Goal: Task Accomplishment & Management: Complete application form

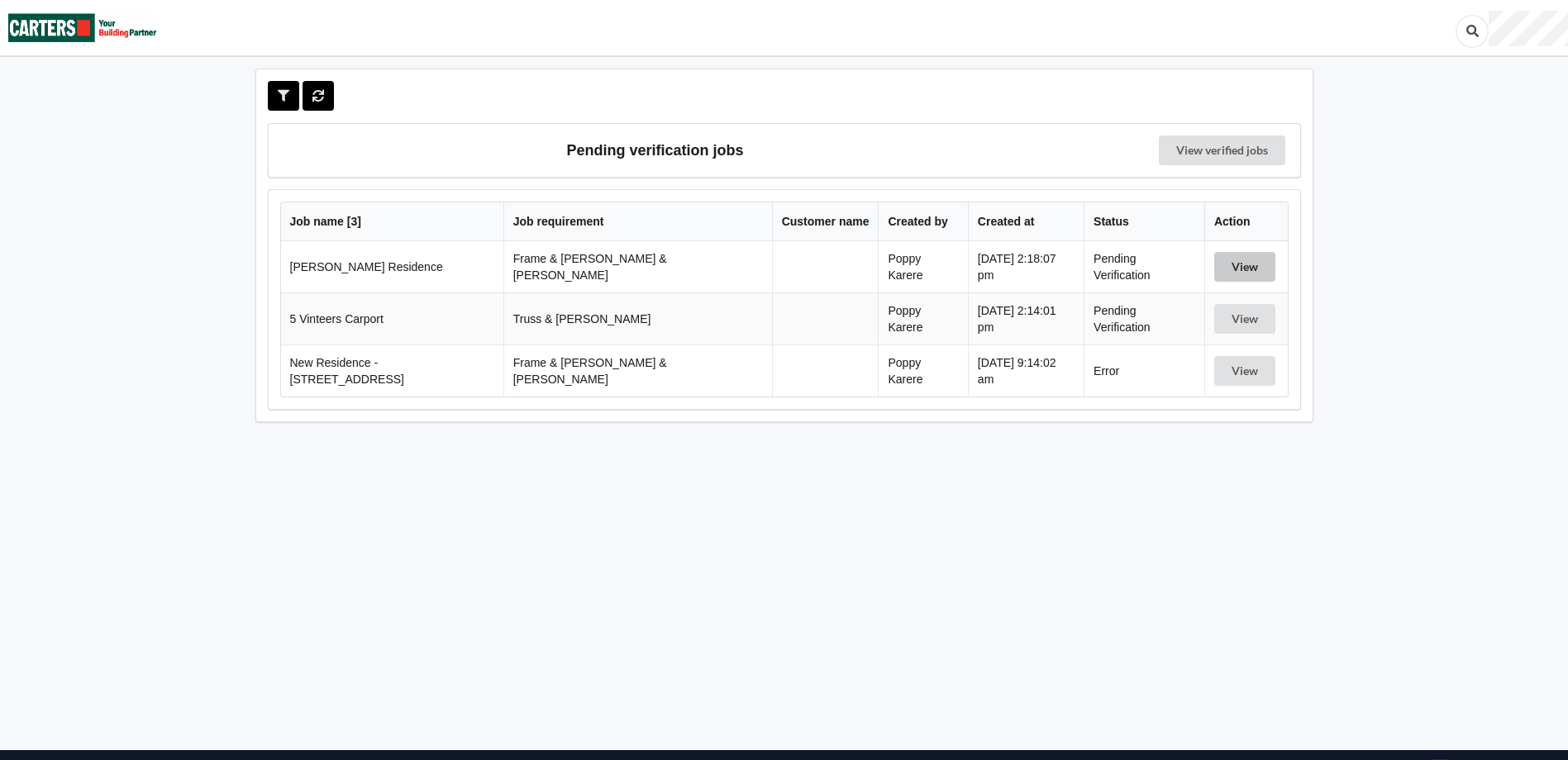
click at [1244, 253] on button "View" at bounding box center [1244, 267] width 62 height 29
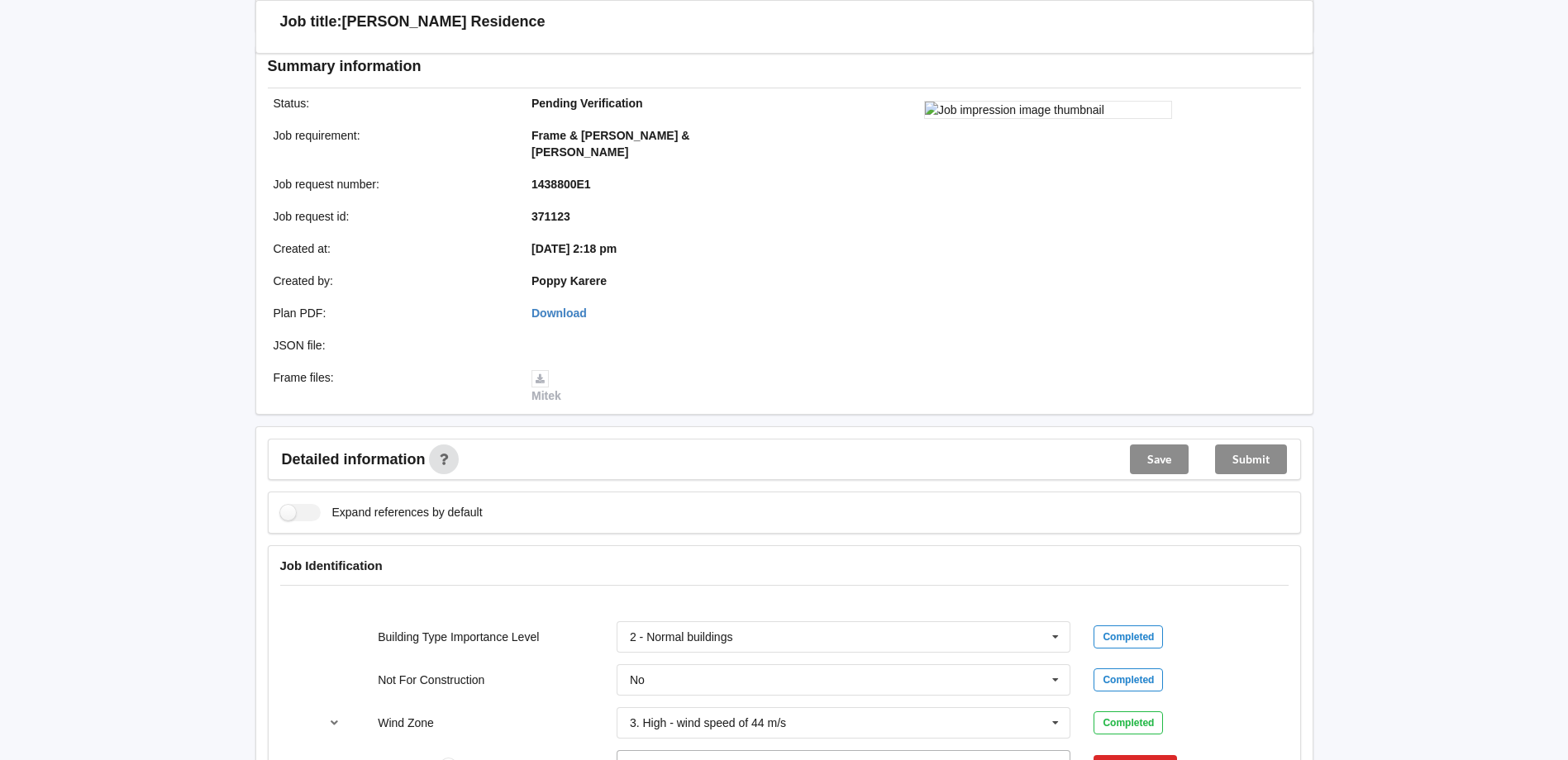
scroll to position [414, 0]
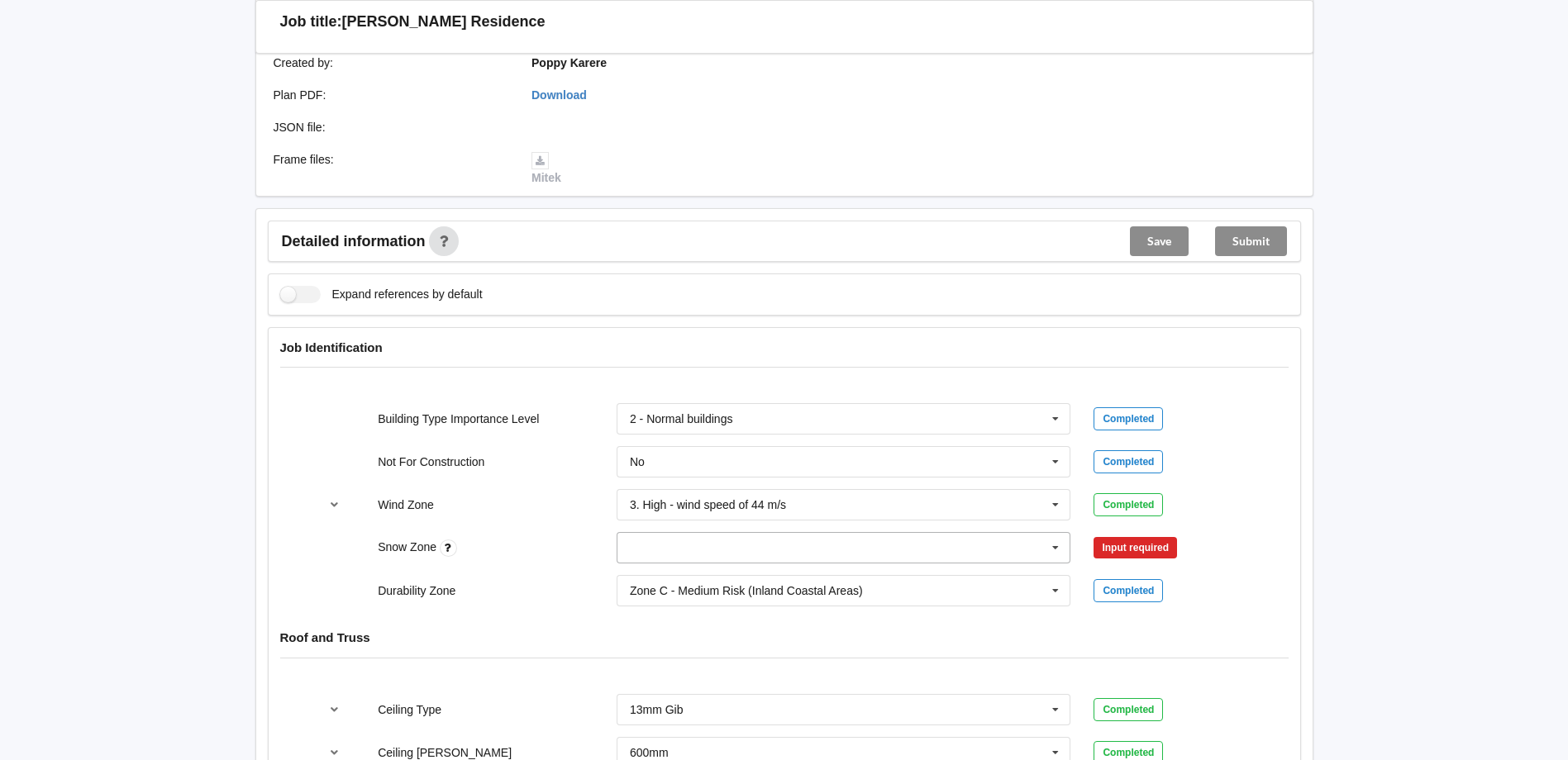
click at [718, 533] on input "text" at bounding box center [844, 548] width 453 height 29
click at [716, 562] on div "N0" at bounding box center [843, 577] width 453 height 30
click at [705, 585] on div "Zone C - Medium Risk (Inland Coastal Areas)" at bounding box center [746, 591] width 233 height 12
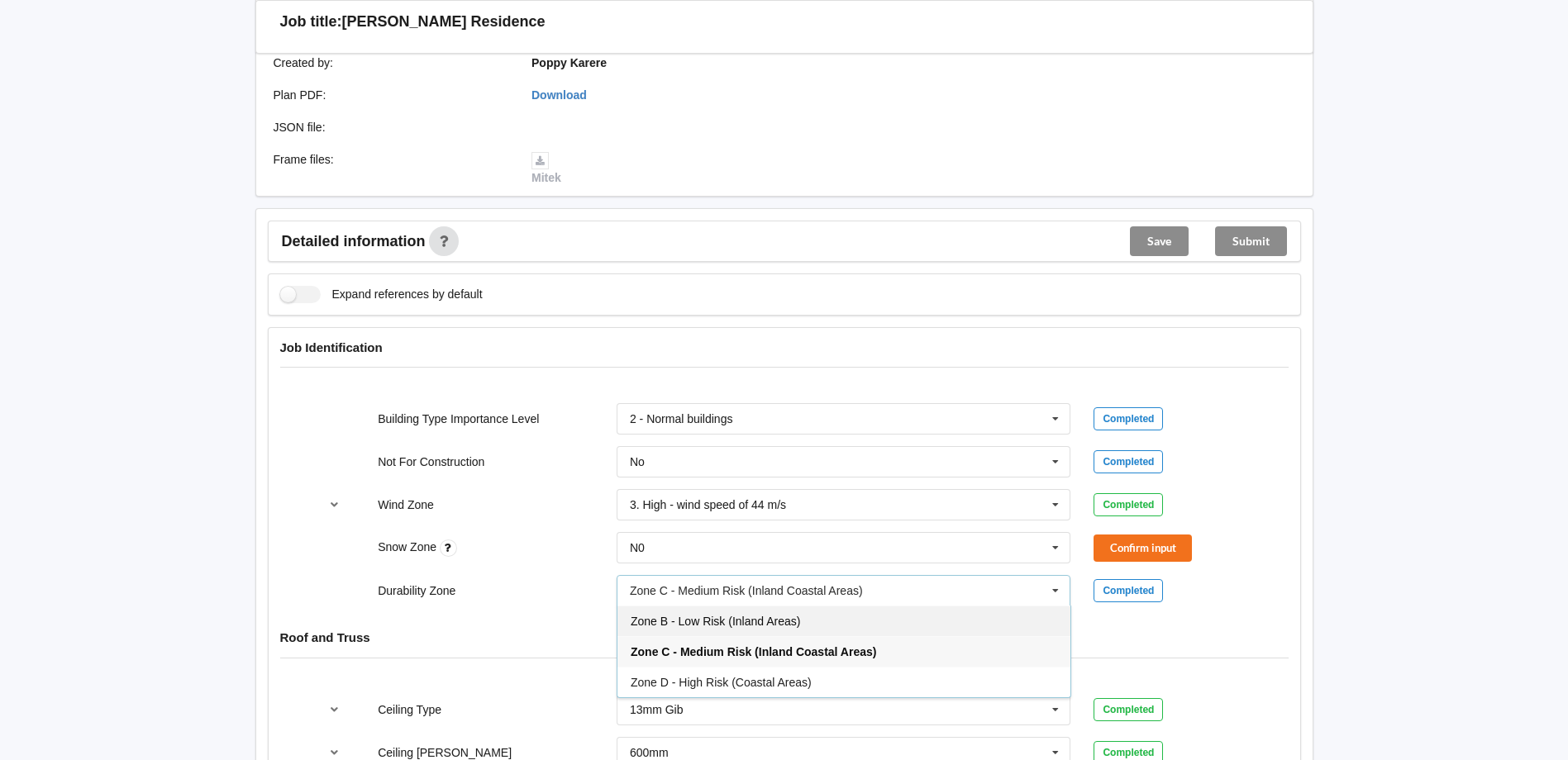
click at [765, 615] on span "Zone B - Low Risk (Inland Areas)" at bounding box center [715, 622] width 169 height 14
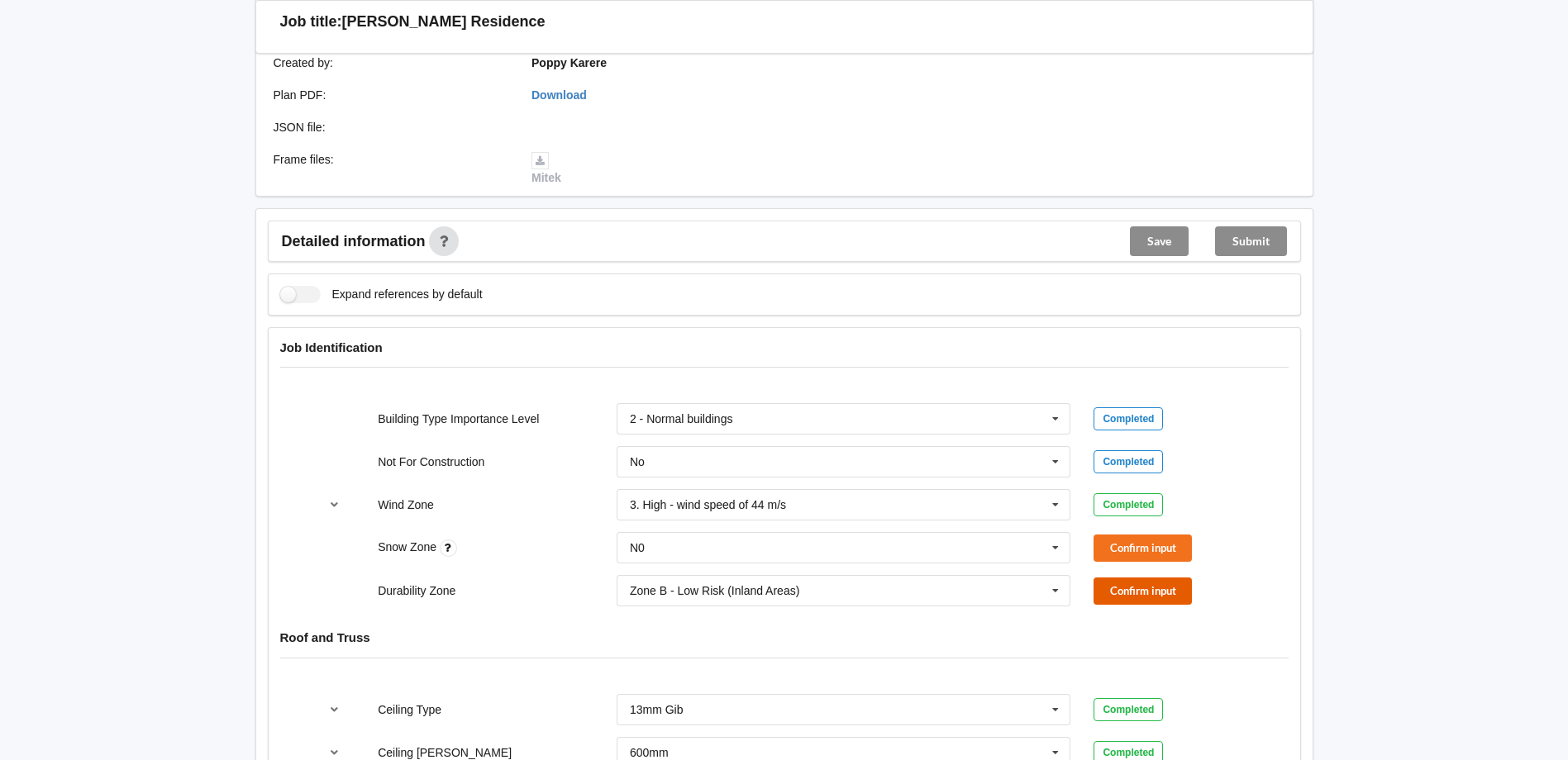
click at [1153, 578] on button "Confirm input" at bounding box center [1142, 592] width 99 height 27
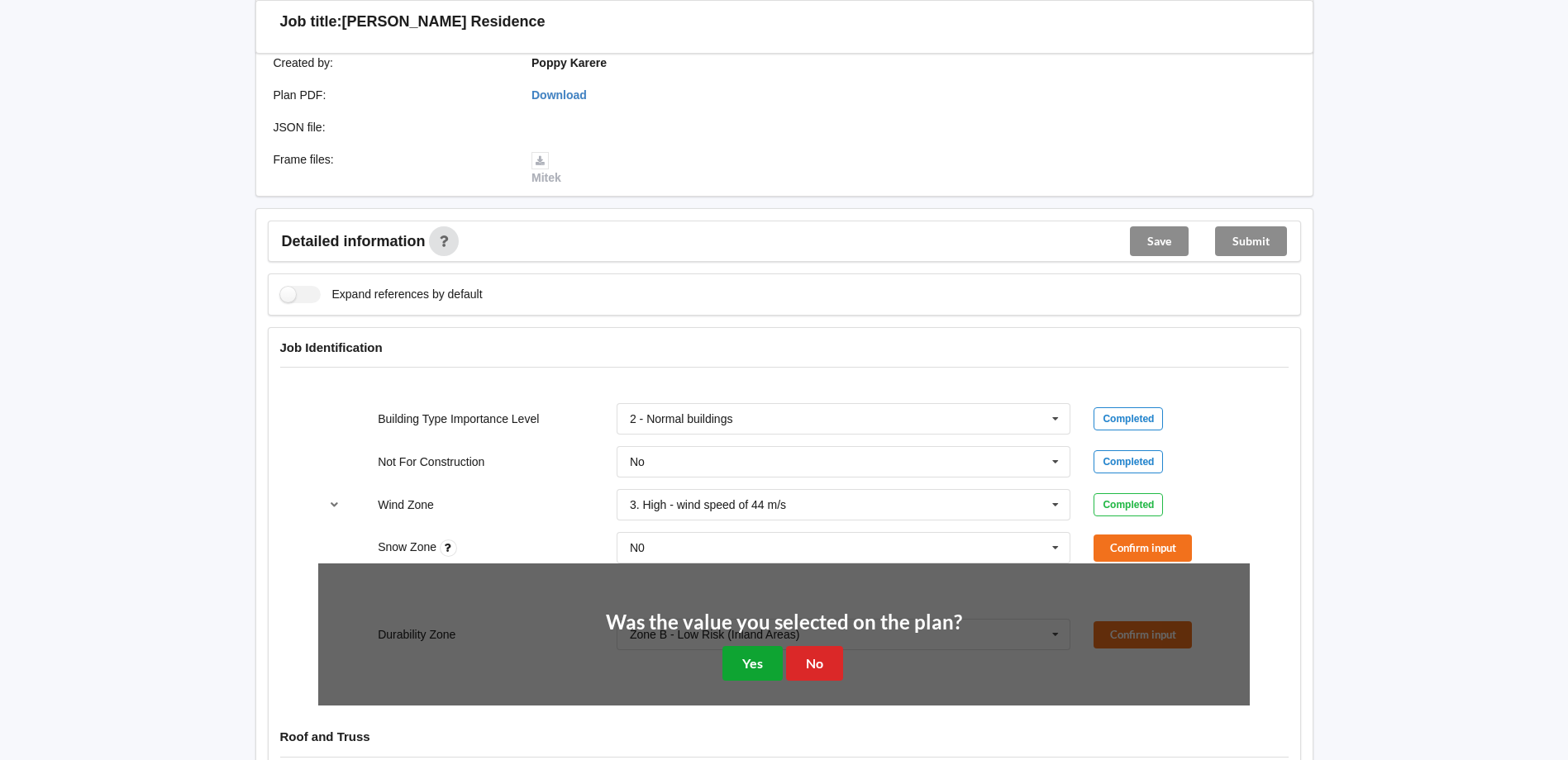
click at [743, 647] on button "Yes" at bounding box center [753, 663] width 61 height 34
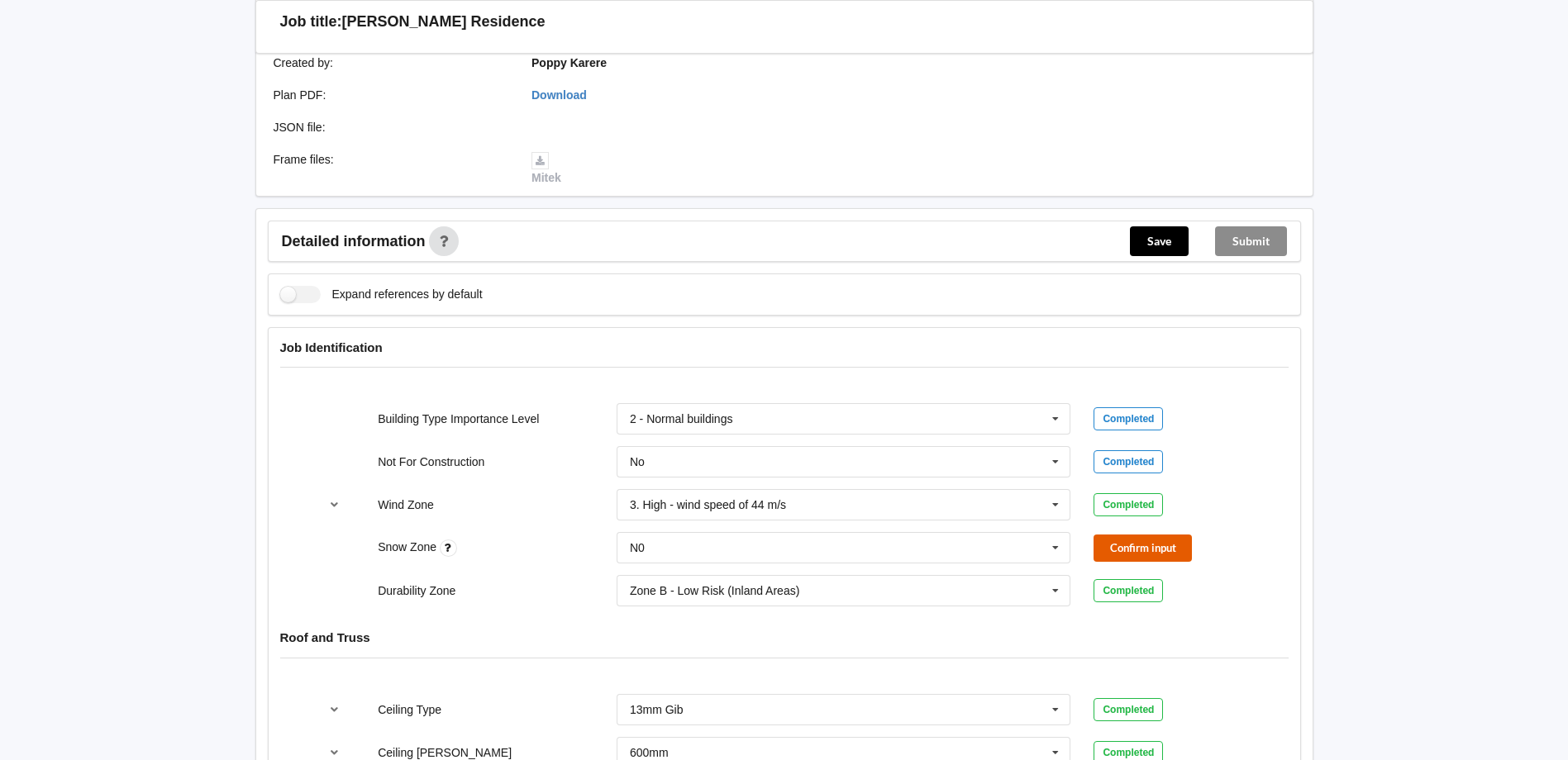
click at [1140, 540] on button "Confirm input" at bounding box center [1142, 549] width 99 height 27
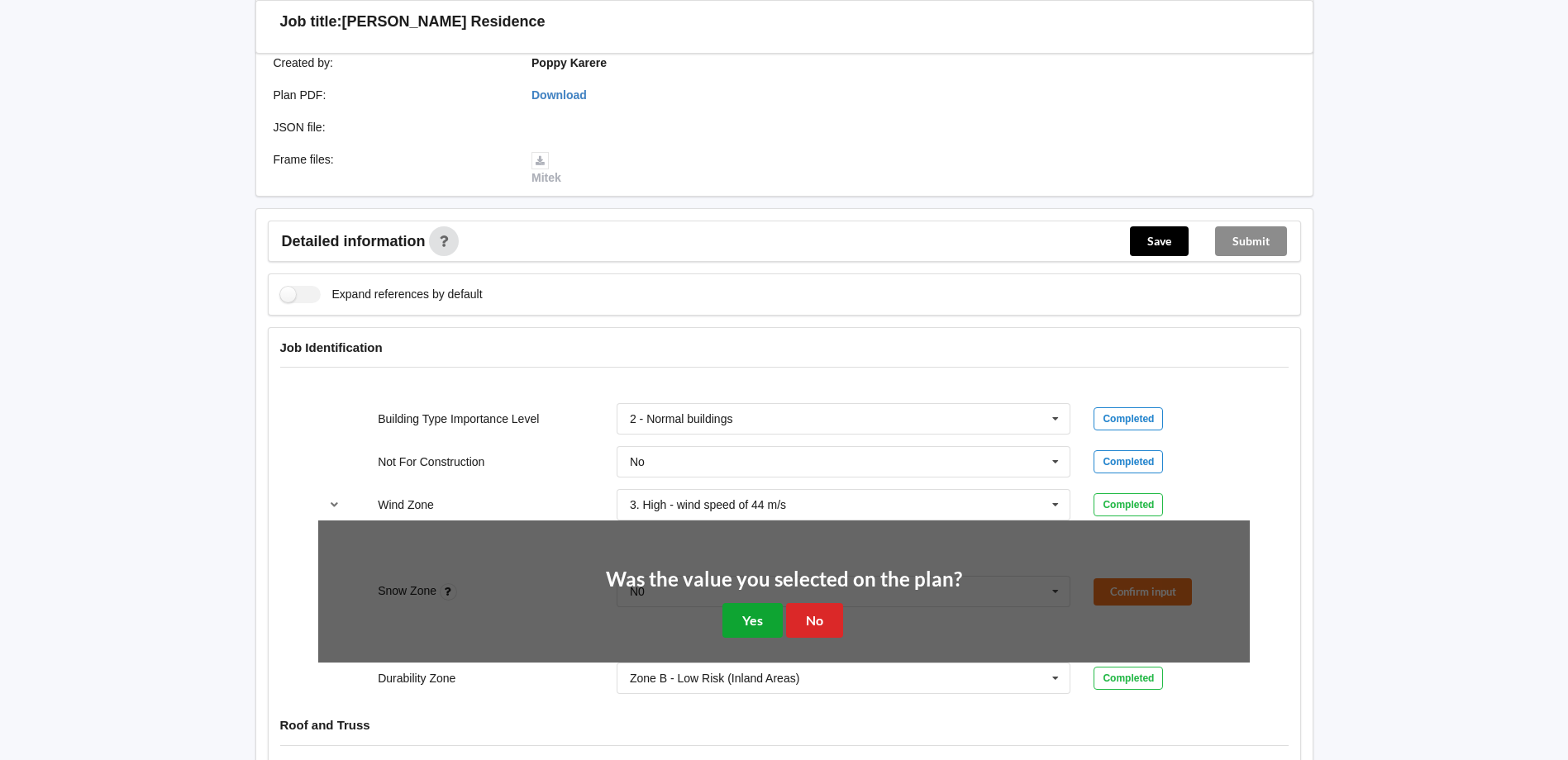
click at [746, 604] on button "Yes" at bounding box center [753, 620] width 61 height 34
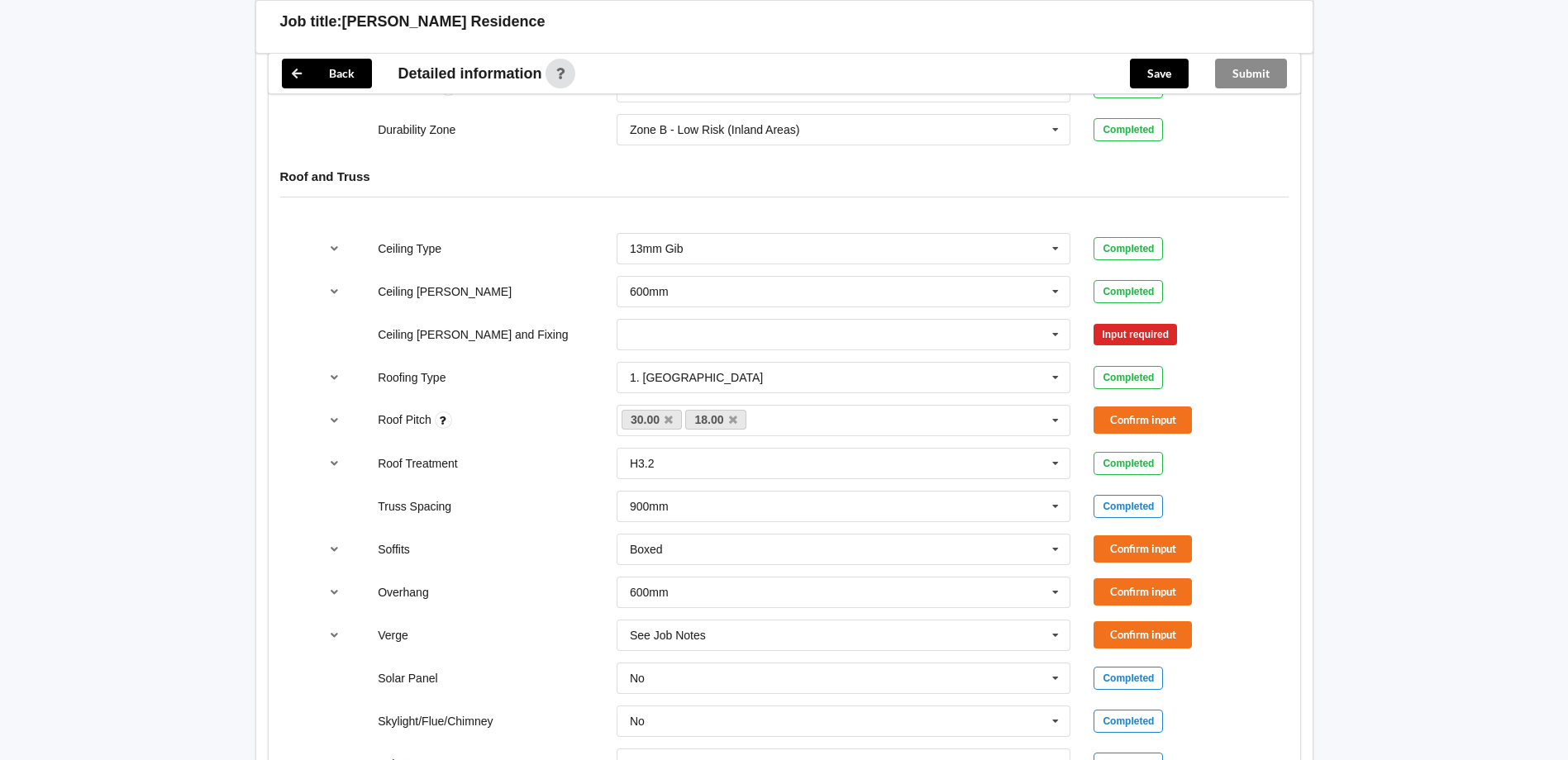
scroll to position [910, 0]
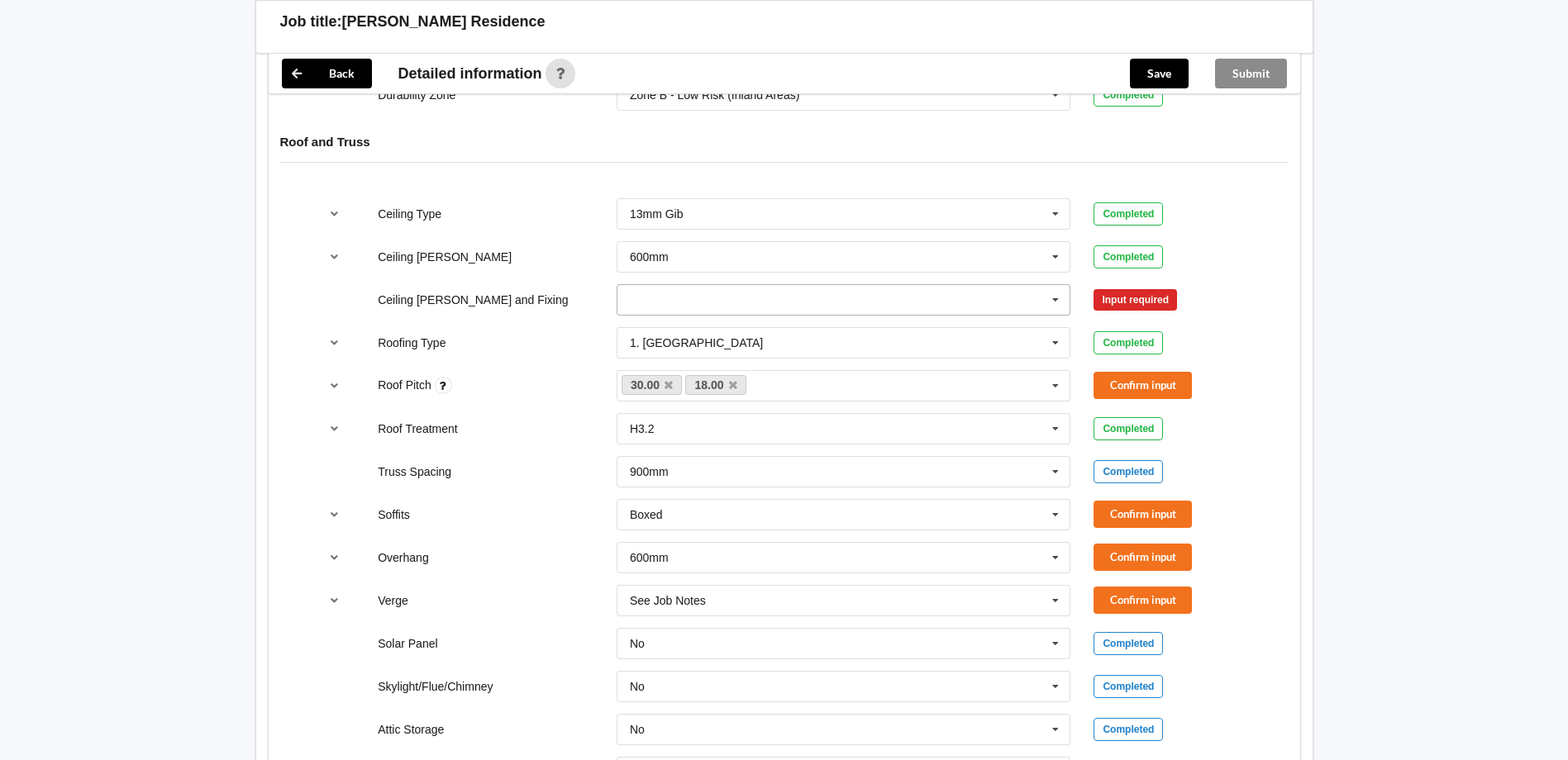
click at [657, 286] on input "text" at bounding box center [844, 300] width 453 height 29
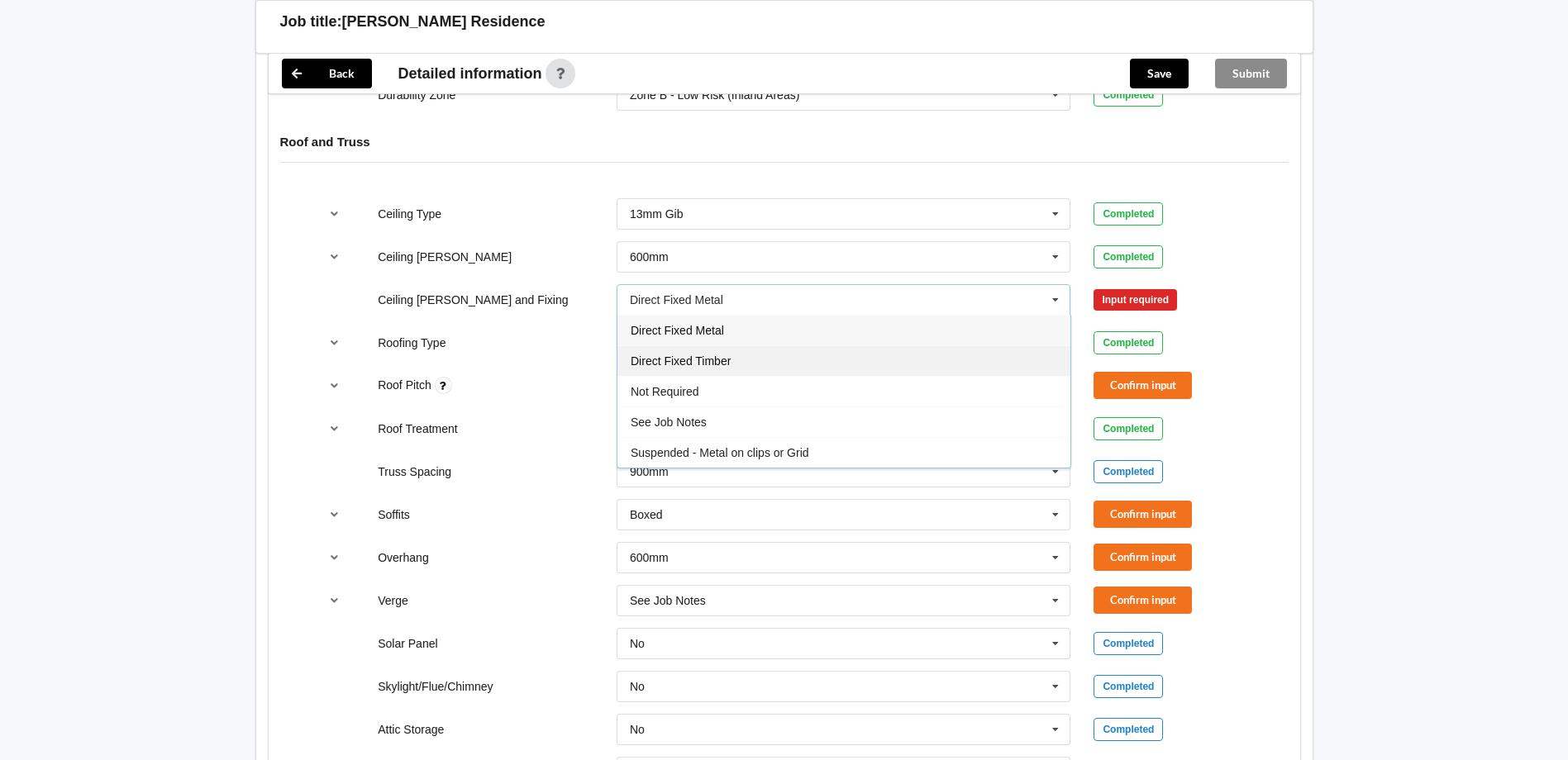
click at [755, 356] on div "Direct Fixed Timber" at bounding box center [843, 360] width 453 height 30
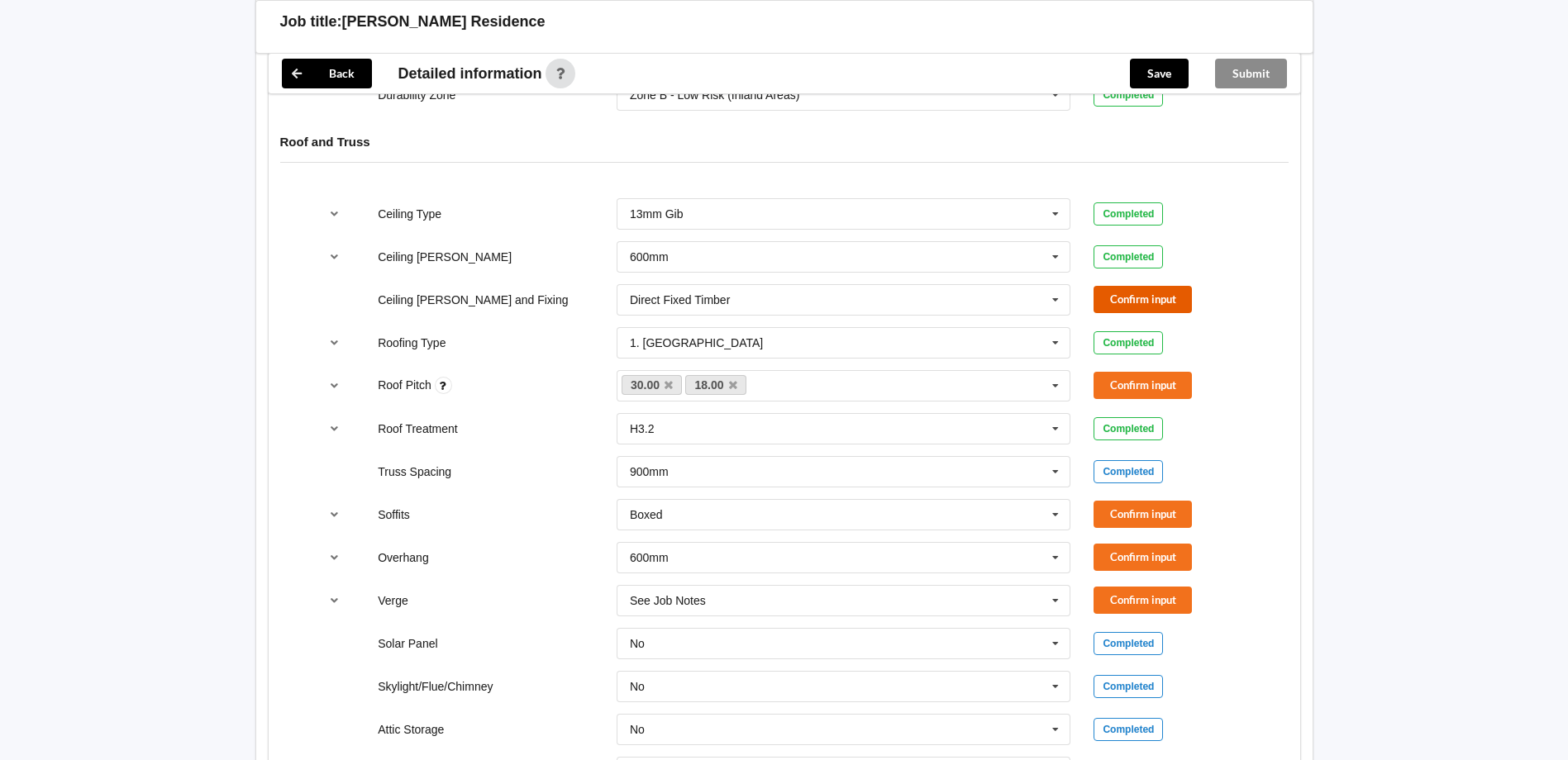
click at [1176, 286] on button "Confirm input" at bounding box center [1142, 299] width 99 height 27
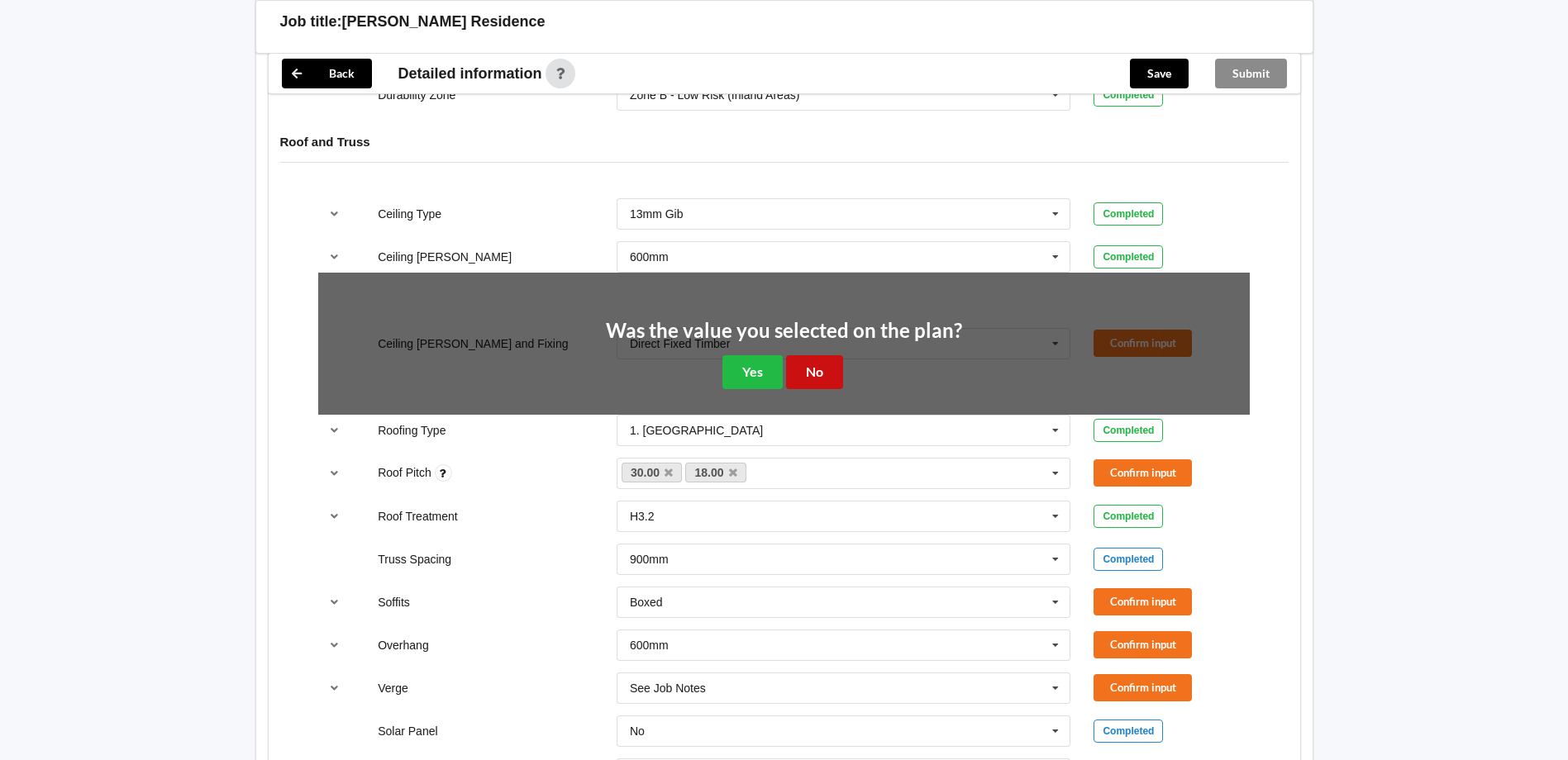
click at [796, 355] on button "No" at bounding box center [815, 372] width 57 height 34
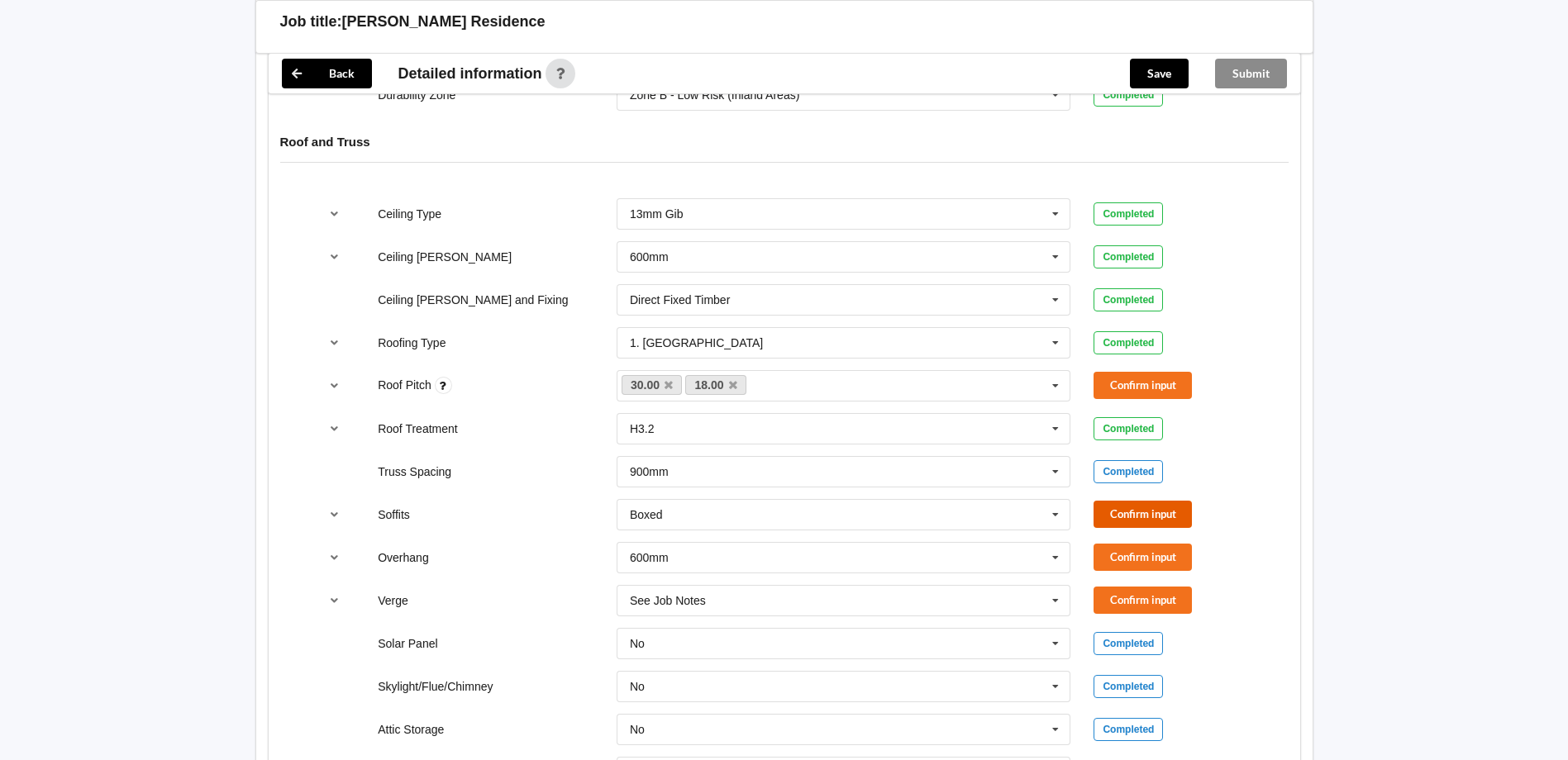
click at [1156, 501] on button "Confirm input" at bounding box center [1142, 514] width 99 height 27
click at [1117, 372] on button "Confirm input" at bounding box center [1142, 385] width 99 height 27
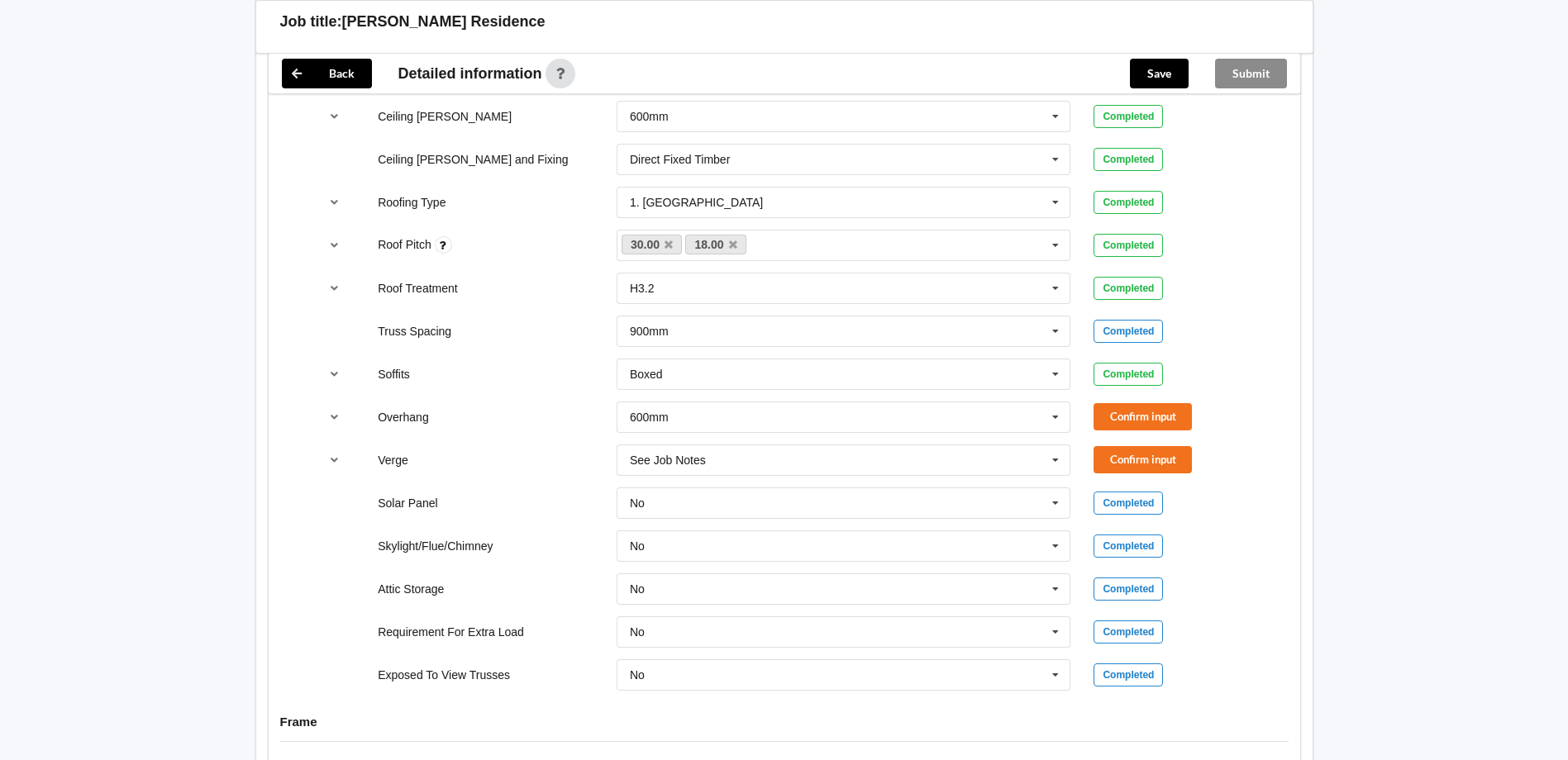
scroll to position [1075, 0]
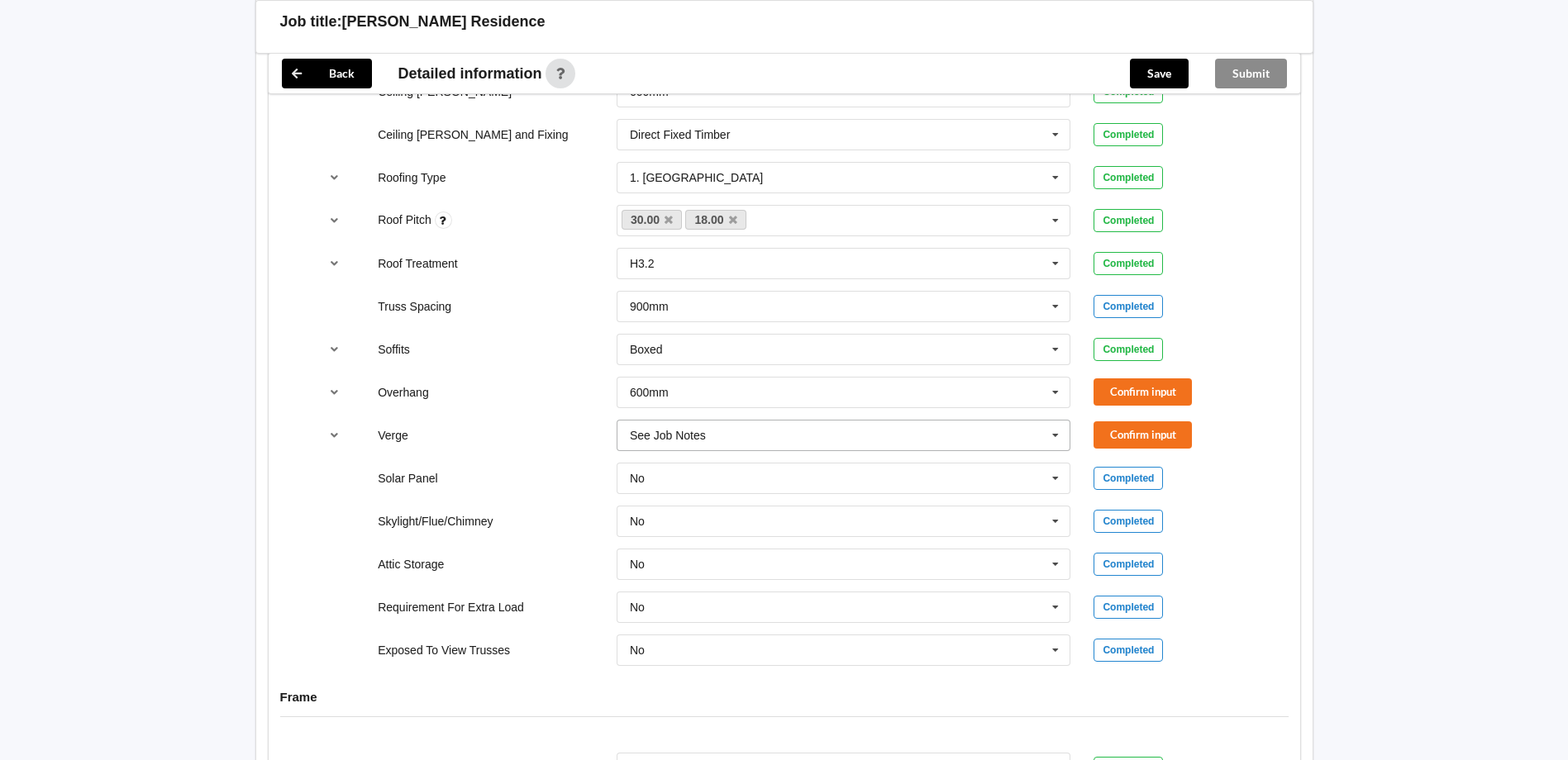
click at [658, 429] on div "See Job Notes" at bounding box center [668, 435] width 76 height 12
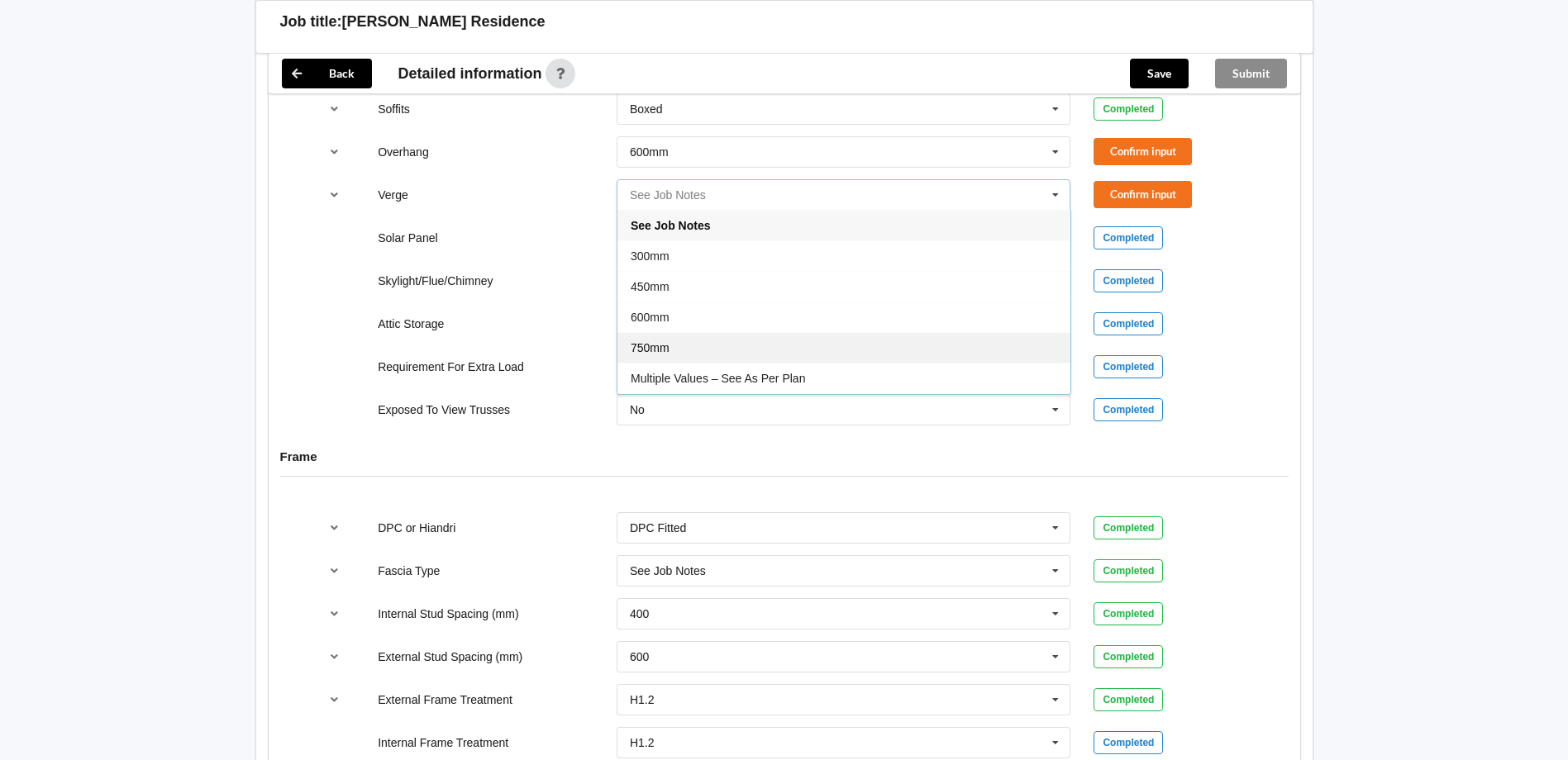
scroll to position [1314, 0]
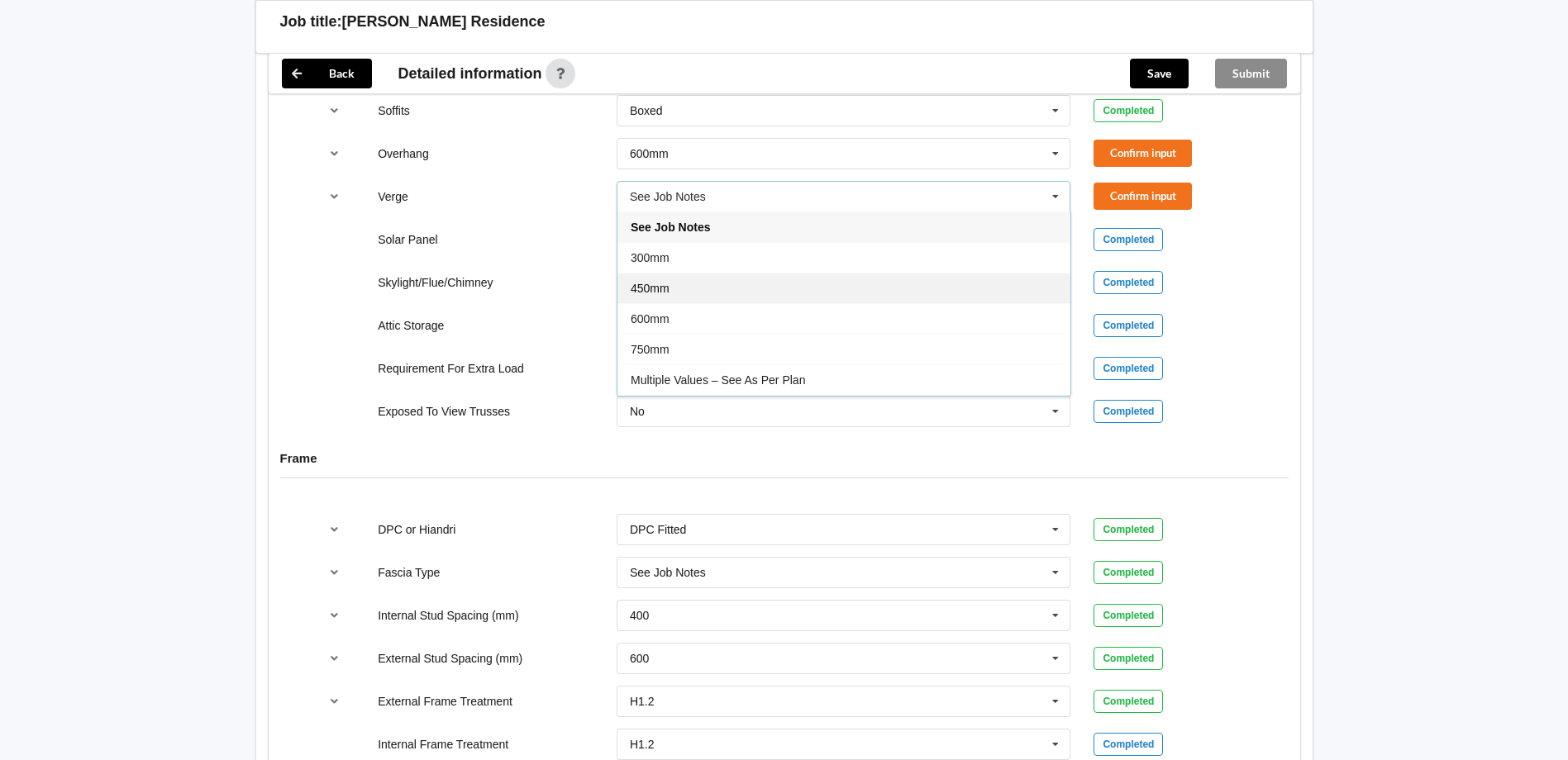
click at [687, 273] on div "450mm" at bounding box center [843, 288] width 453 height 30
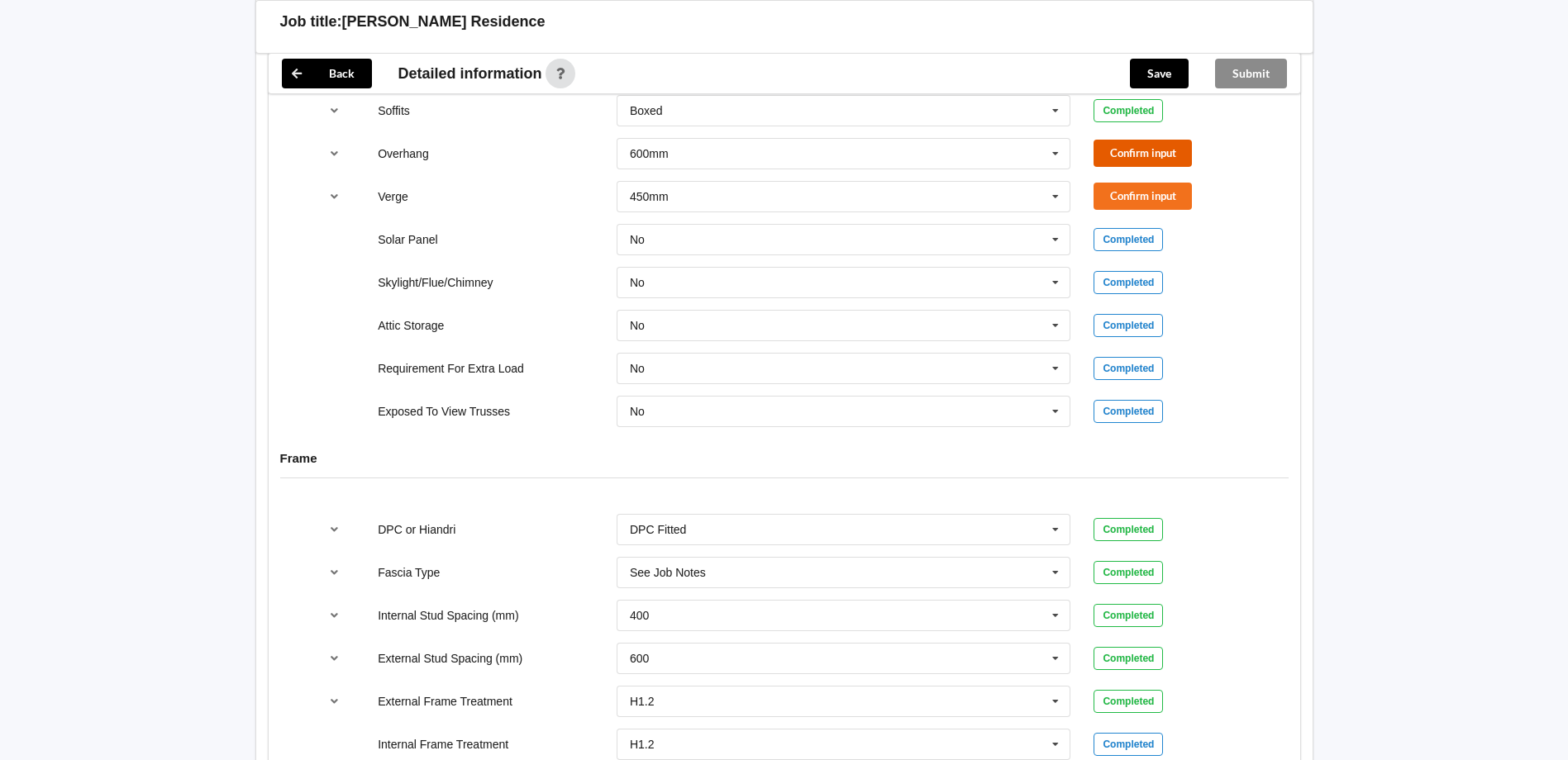
click at [1159, 147] on button "Confirm input" at bounding box center [1142, 154] width 99 height 27
click at [1180, 183] on button "Confirm input" at bounding box center [1142, 197] width 99 height 27
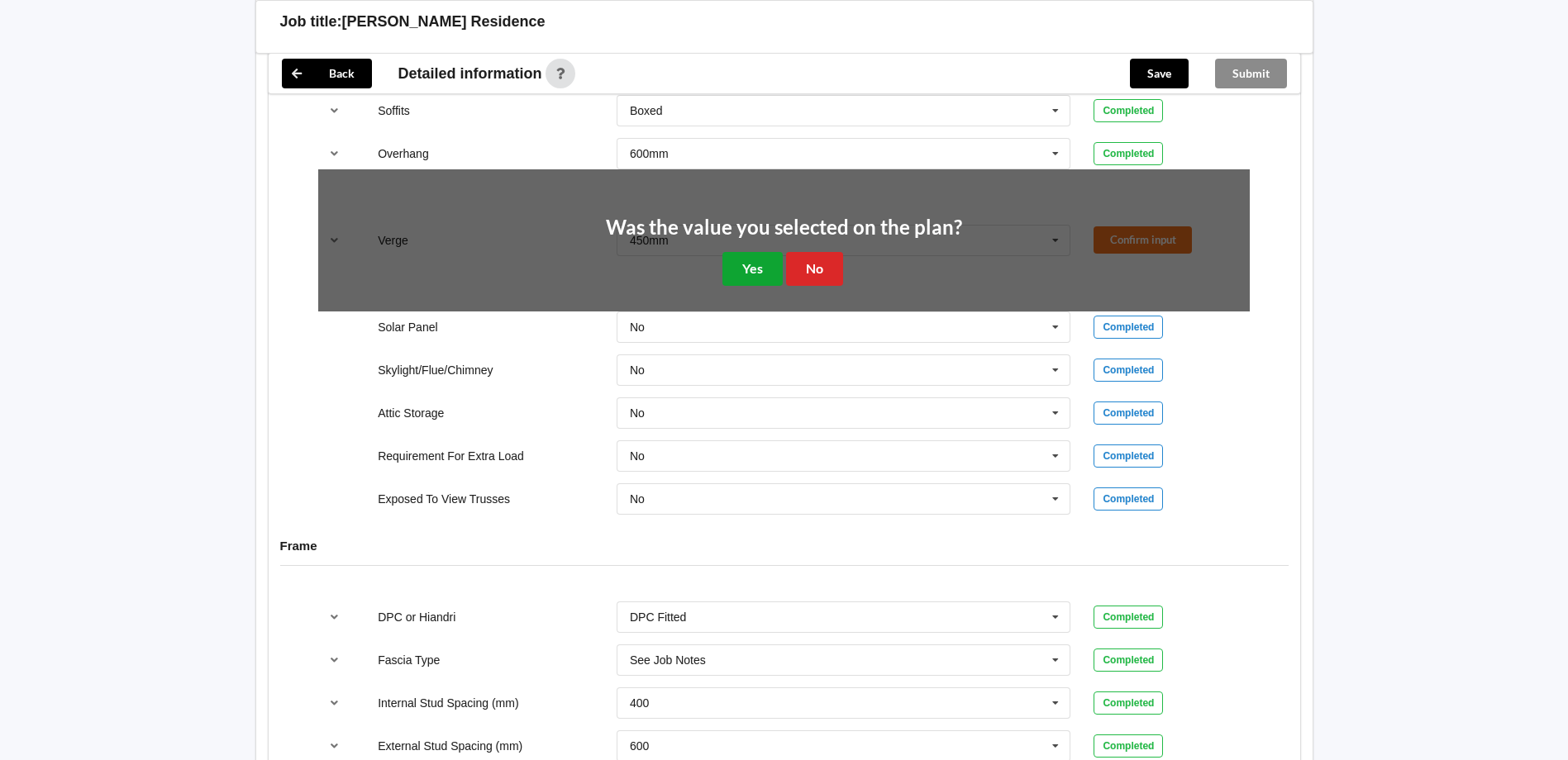
click at [760, 252] on button "Yes" at bounding box center [753, 269] width 61 height 34
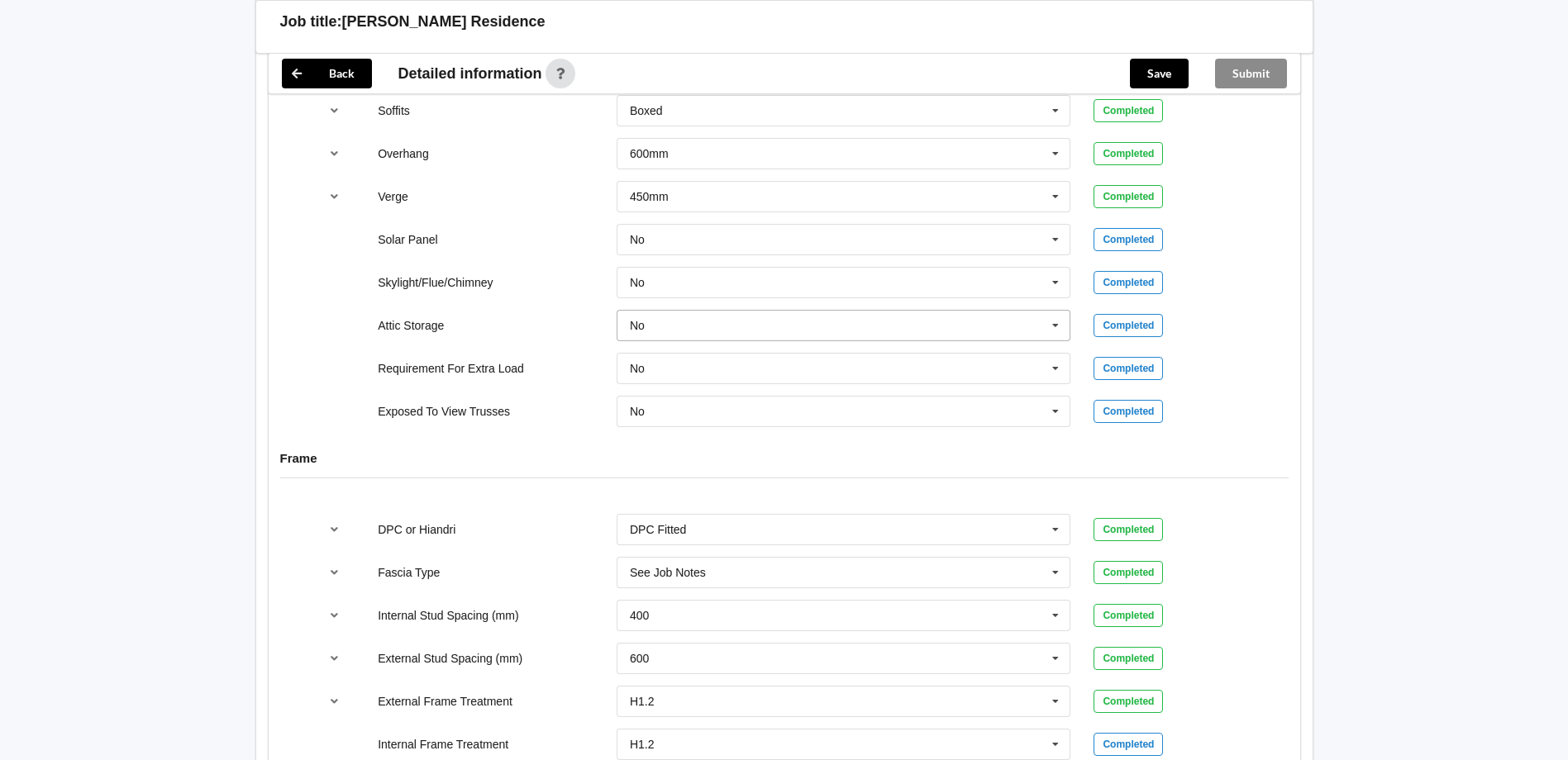
click at [677, 311] on input "text" at bounding box center [844, 326] width 453 height 29
click at [669, 371] on div "Yes" at bounding box center [843, 385] width 453 height 30
click at [1164, 312] on button "Confirm input" at bounding box center [1142, 326] width 99 height 27
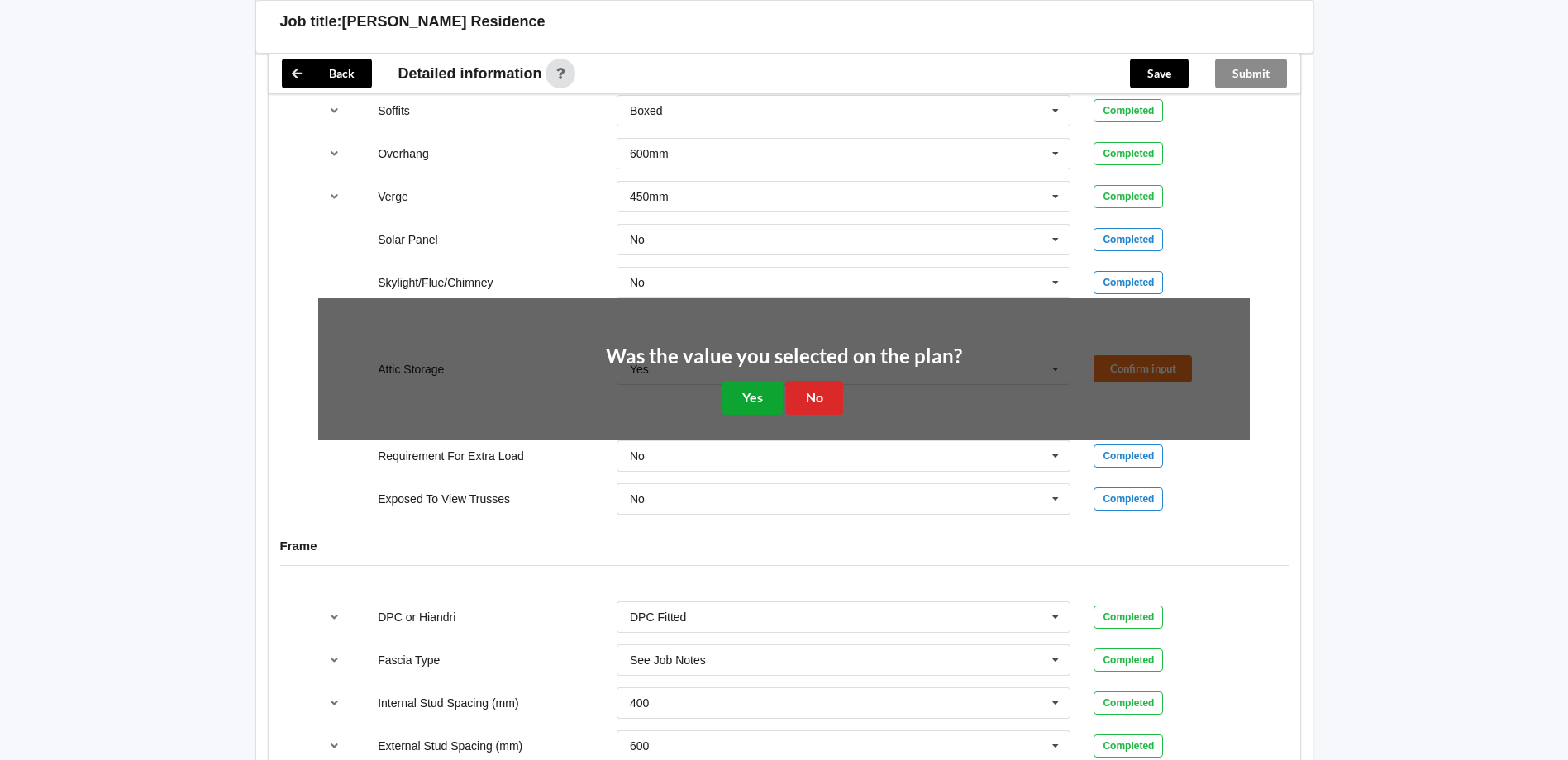
click at [763, 381] on button "Yes" at bounding box center [753, 398] width 61 height 34
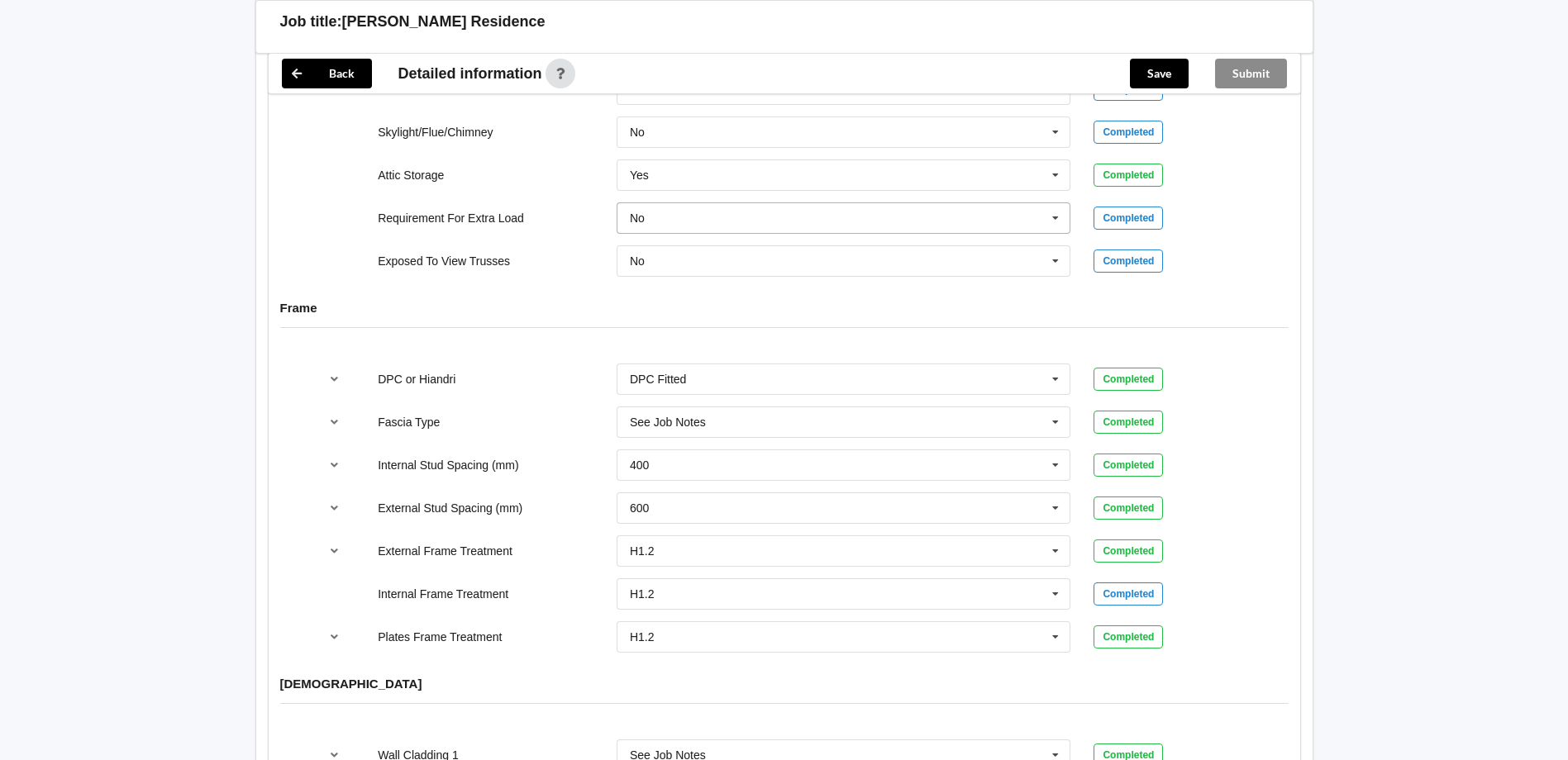
scroll to position [1479, 0]
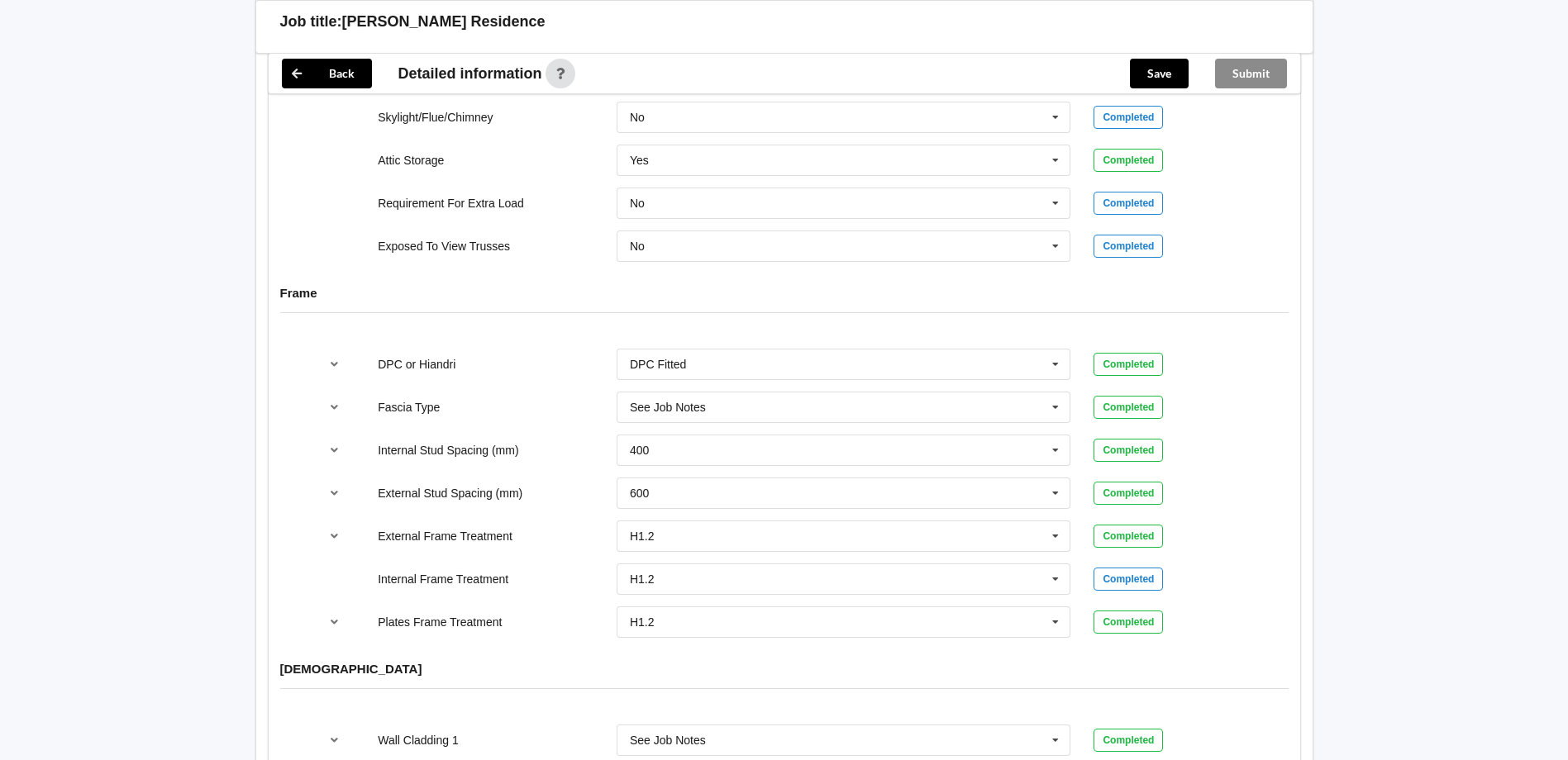
click at [714, 424] on div "400 300 400 450 500 600 Multiple Values – See As Per Plan None See Job Notes" at bounding box center [844, 451] width 477 height 55
click at [715, 396] on input "text" at bounding box center [844, 407] width 453 height 29
click at [735, 459] on div "Metalcraft 185" at bounding box center [843, 473] width 453 height 30
click at [1139, 405] on div "DPC or Hiandri DPC Fitted DPC Fitted HIANDRI Fitted Not Required See Job Notes …" at bounding box center [784, 493] width 1032 height 312
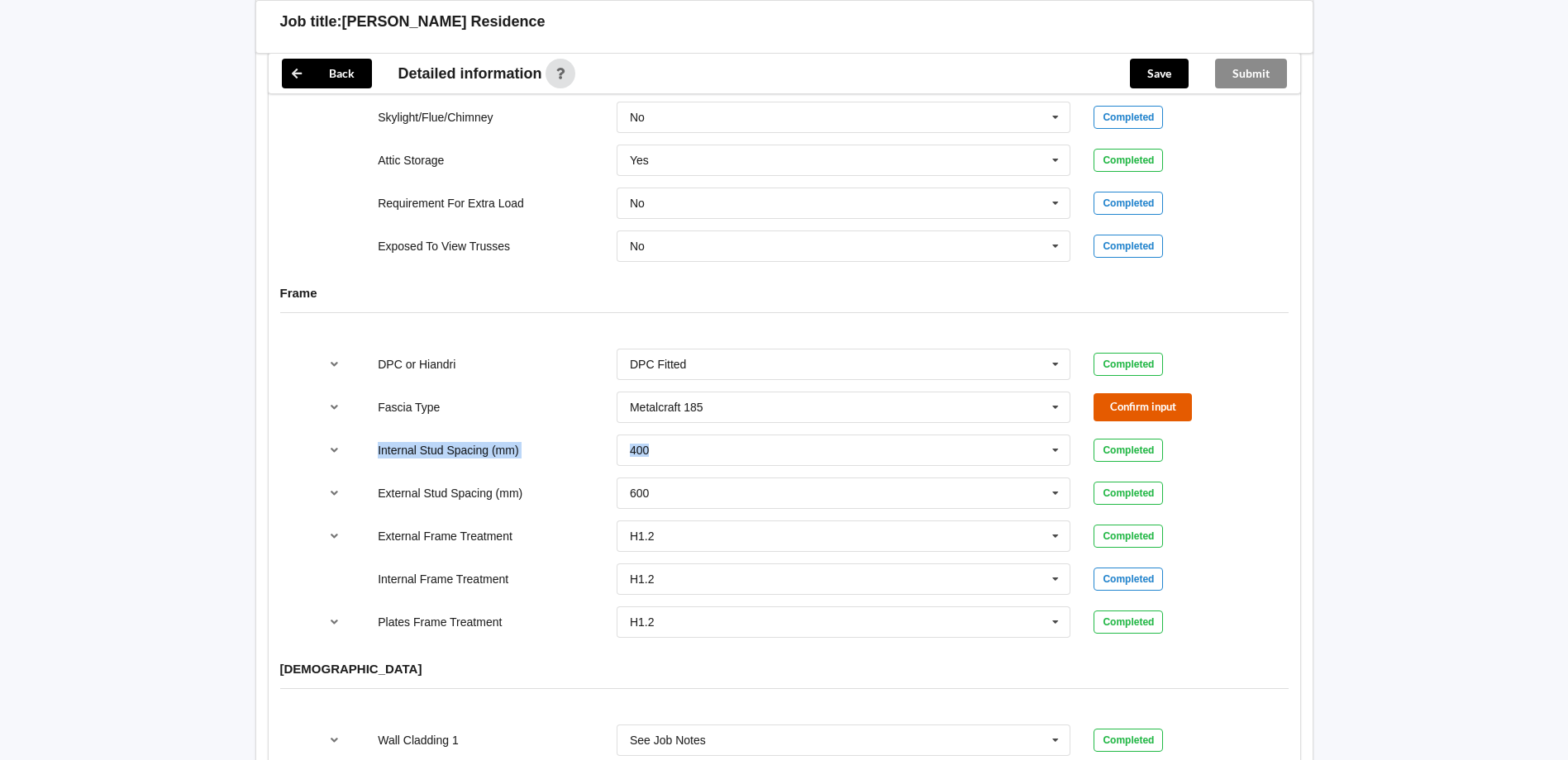
click at [1139, 397] on button "Confirm input" at bounding box center [1142, 407] width 99 height 27
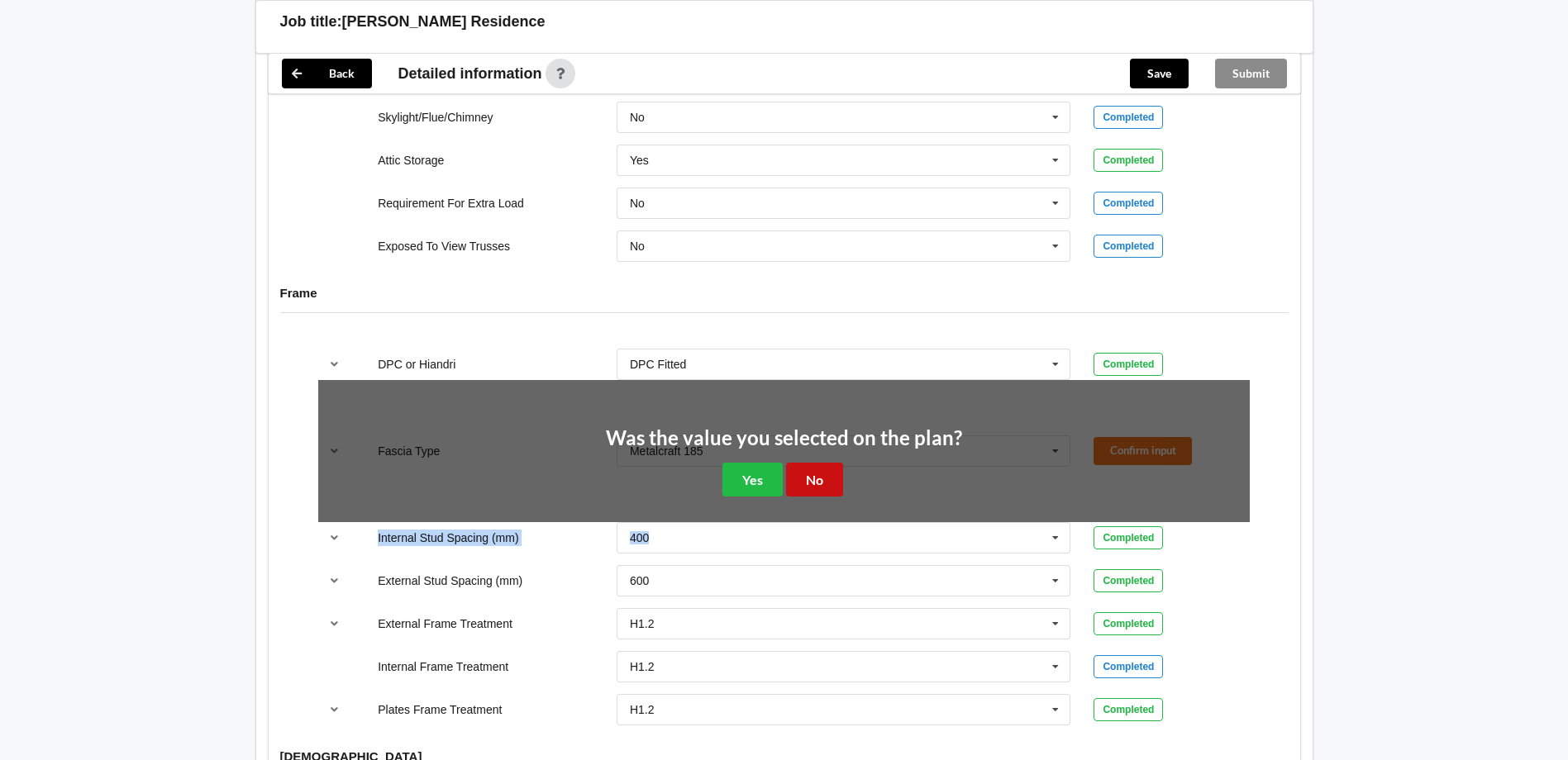
click at [835, 464] on button "No" at bounding box center [815, 479] width 57 height 34
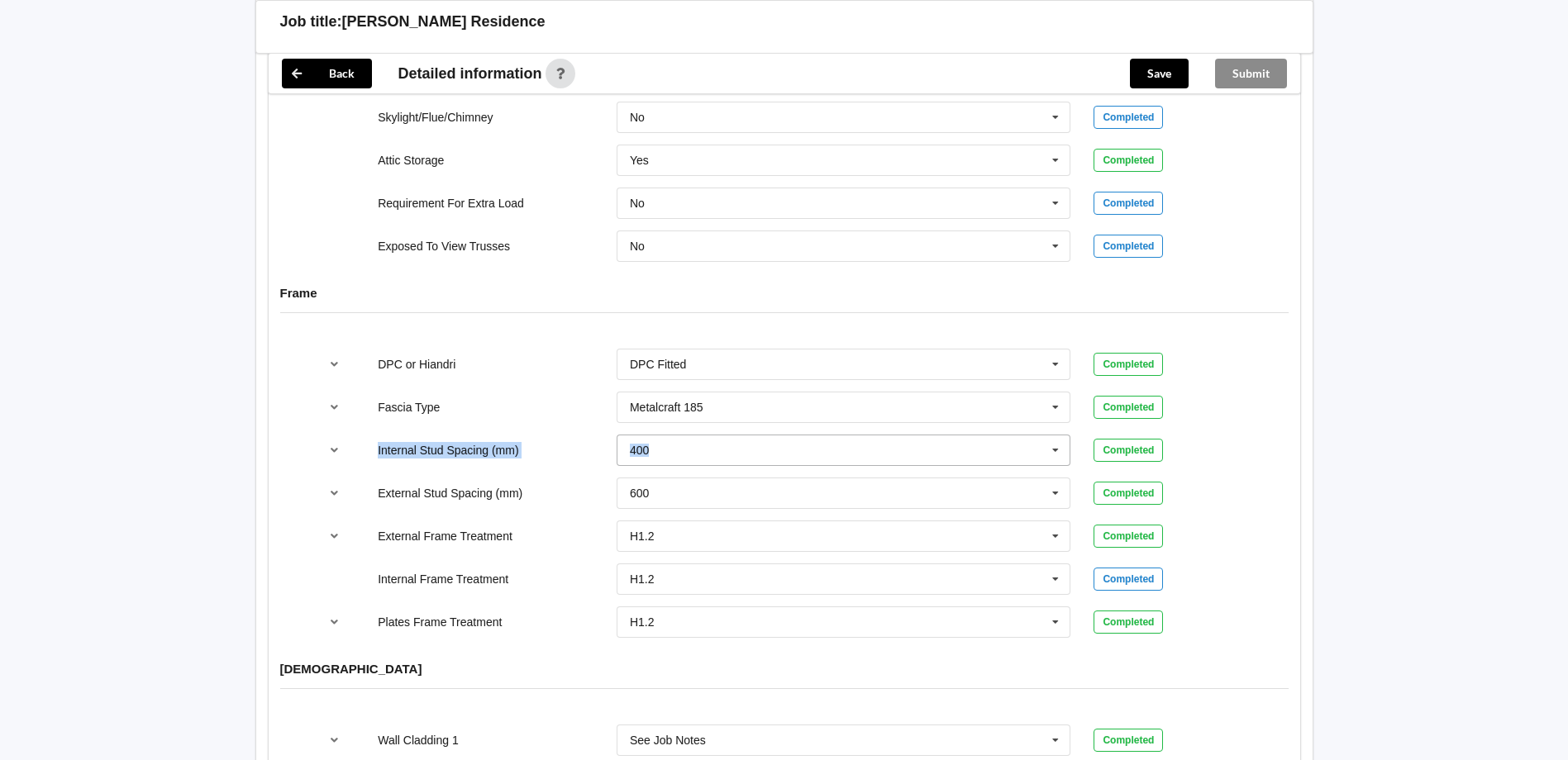
click at [728, 435] on input "text" at bounding box center [844, 450] width 453 height 29
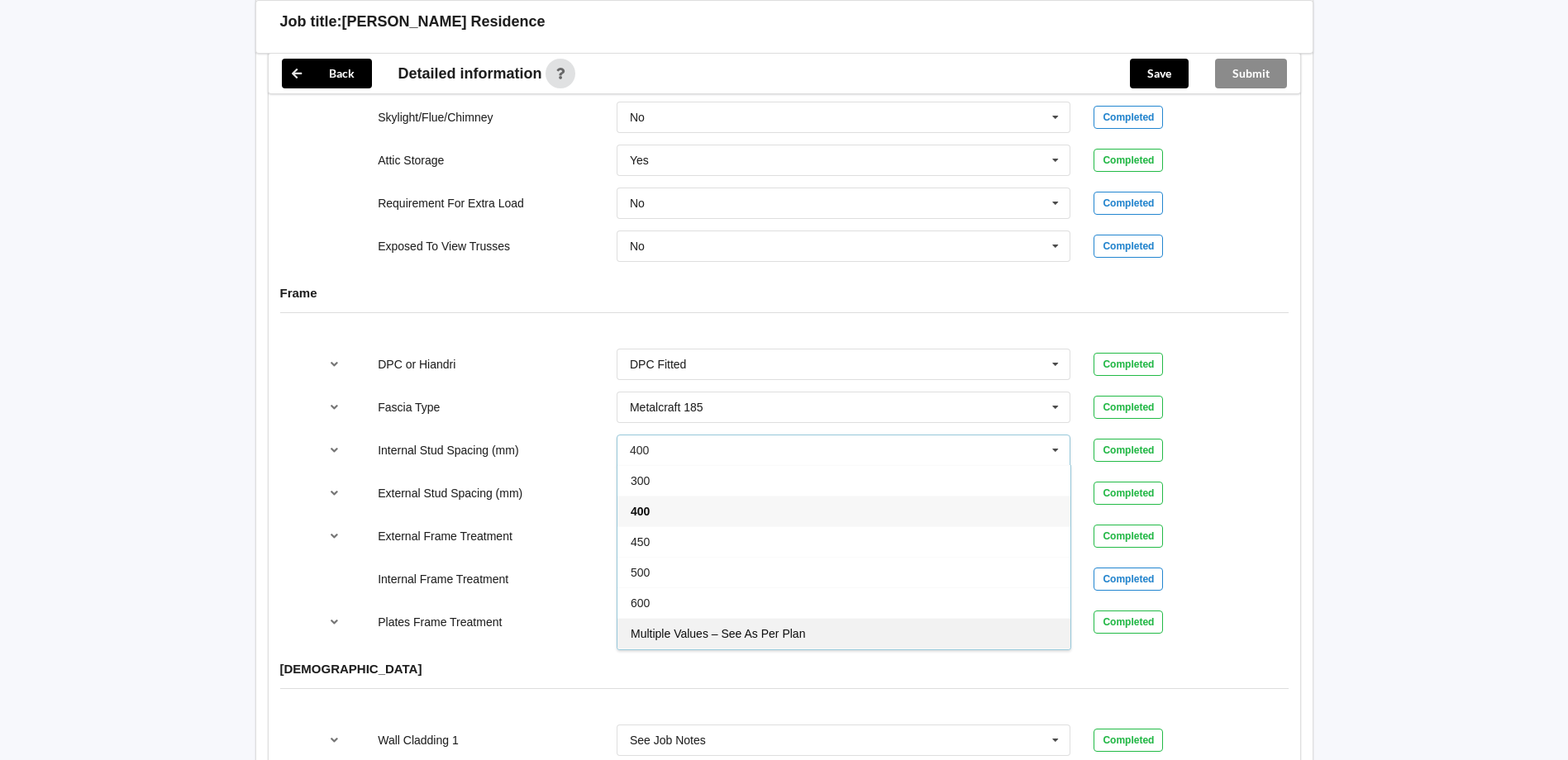
click at [701, 627] on span "Multiple Values – See As Per Plan" at bounding box center [718, 634] width 174 height 14
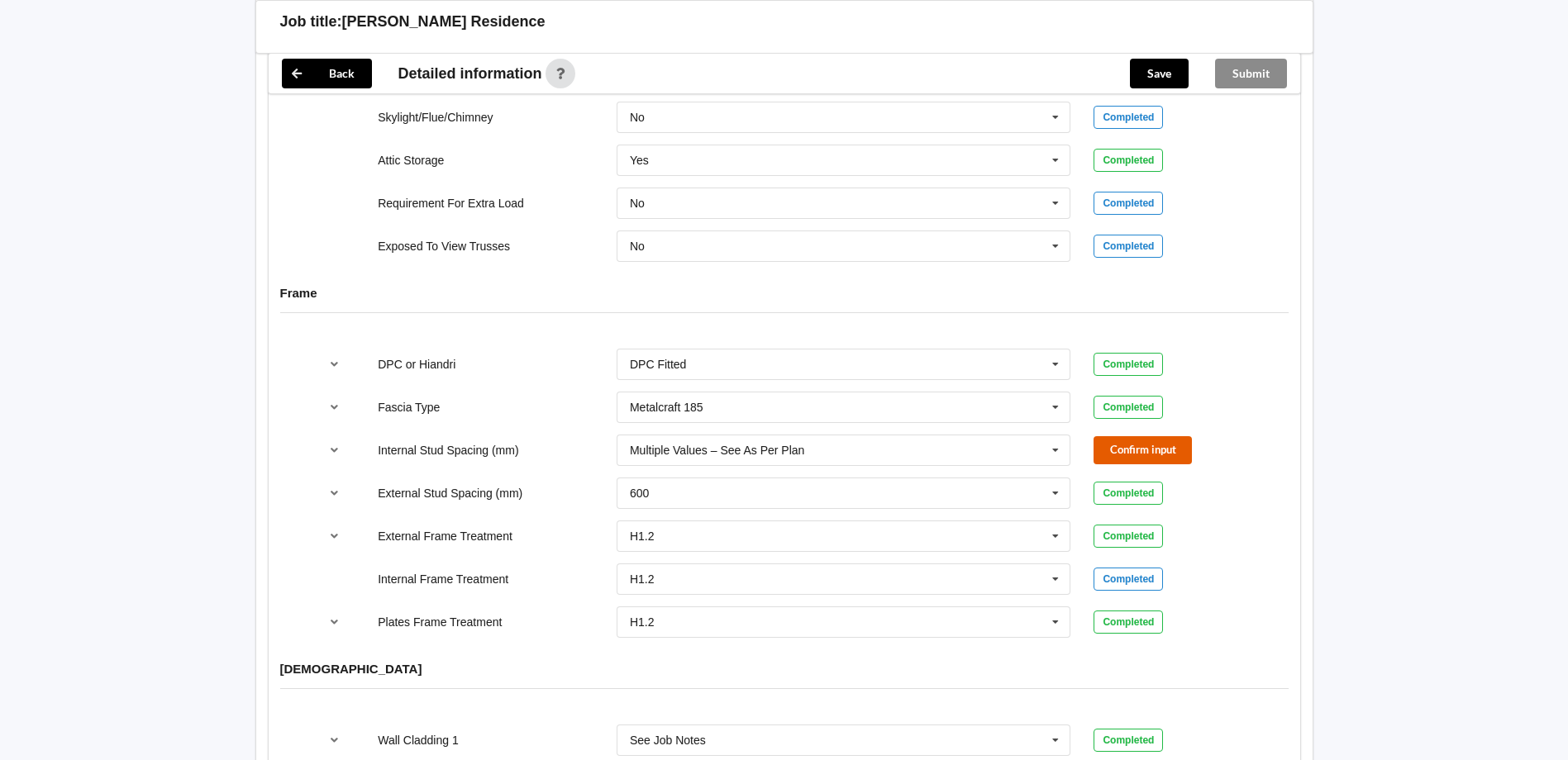
click at [1106, 436] on button "Confirm input" at bounding box center [1142, 450] width 99 height 27
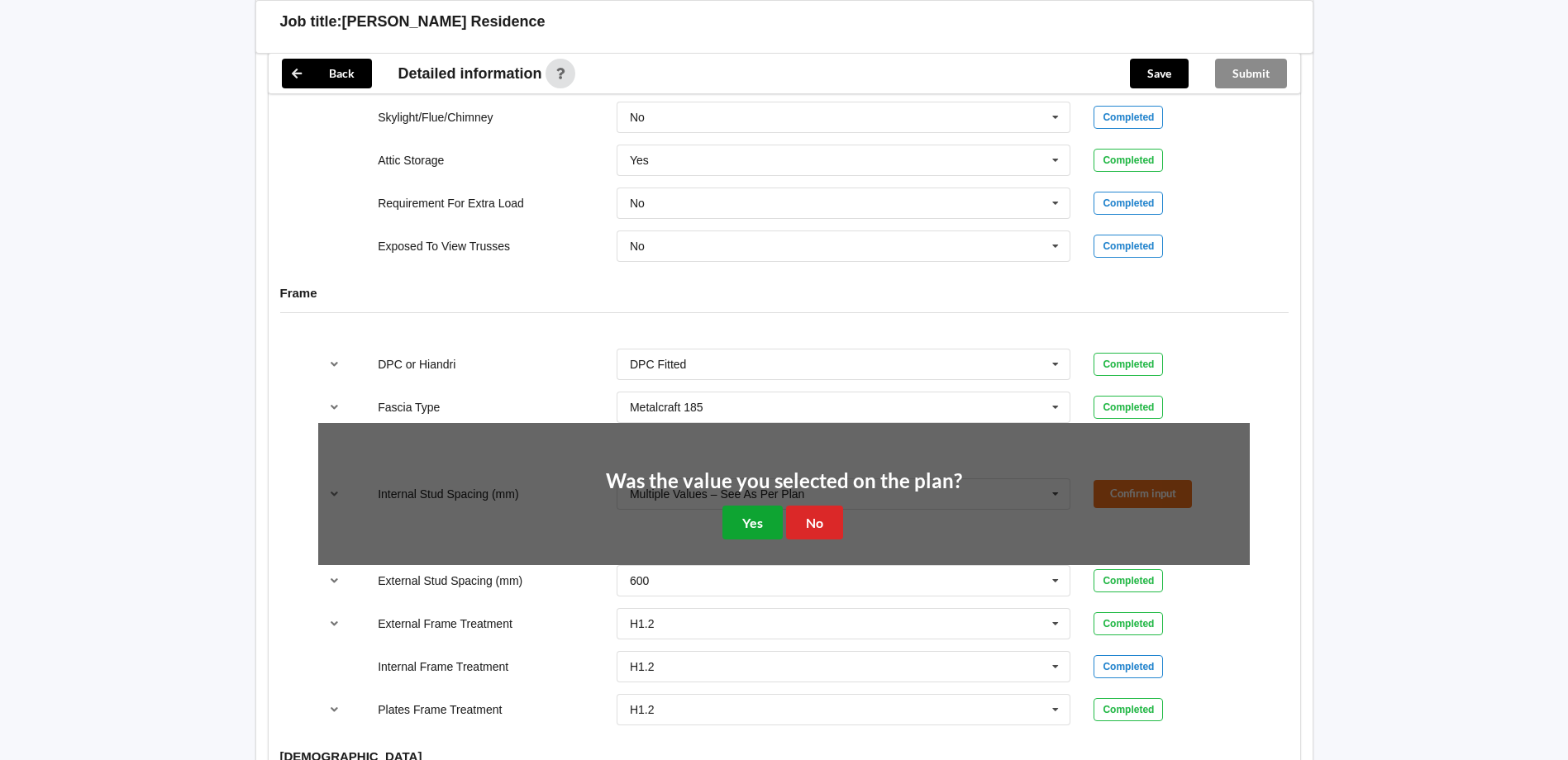
click at [759, 514] on button "Yes" at bounding box center [753, 522] width 61 height 34
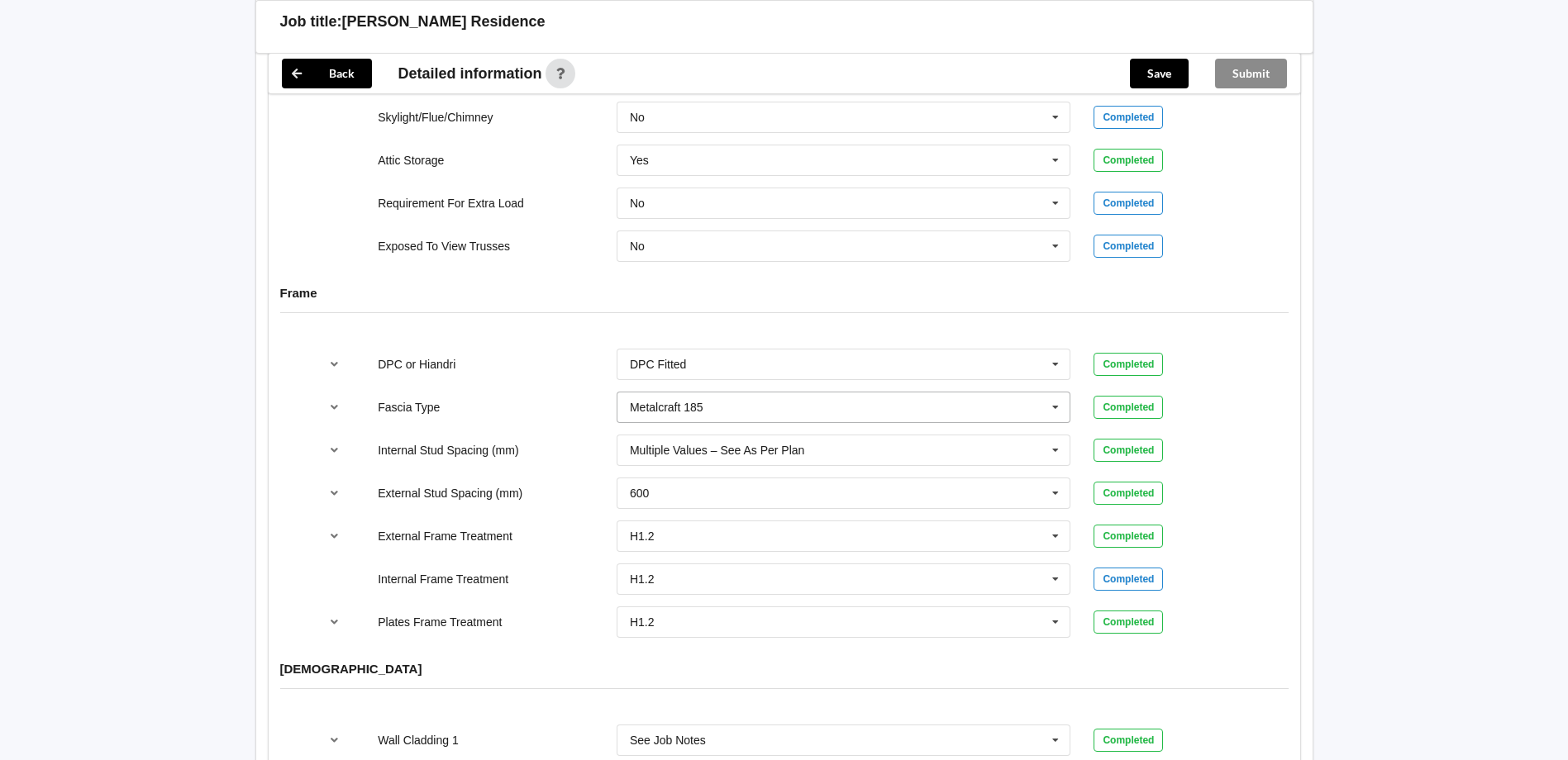
scroll to position [1561, 0]
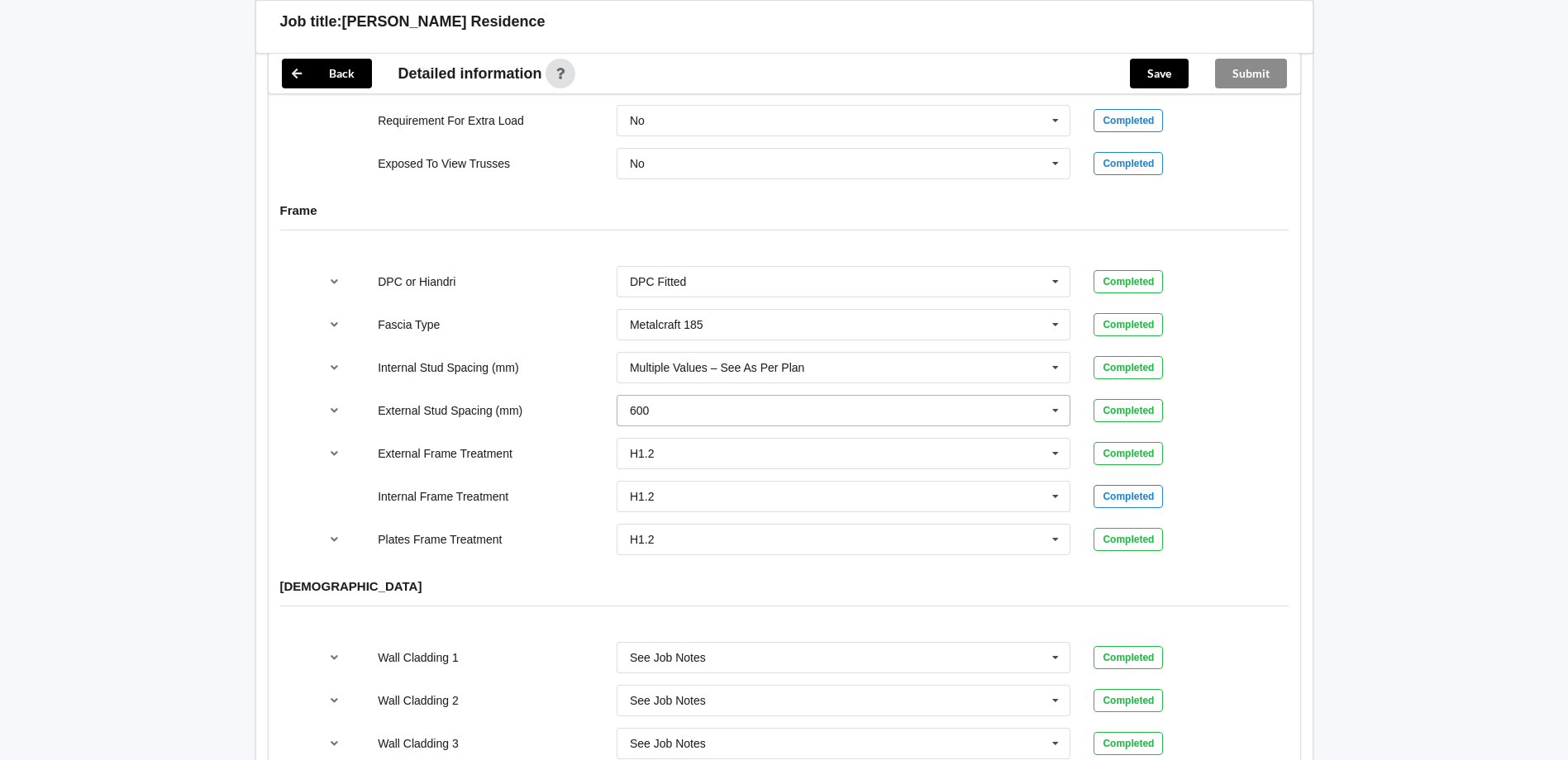
click at [739, 396] on input "text" at bounding box center [844, 411] width 453 height 29
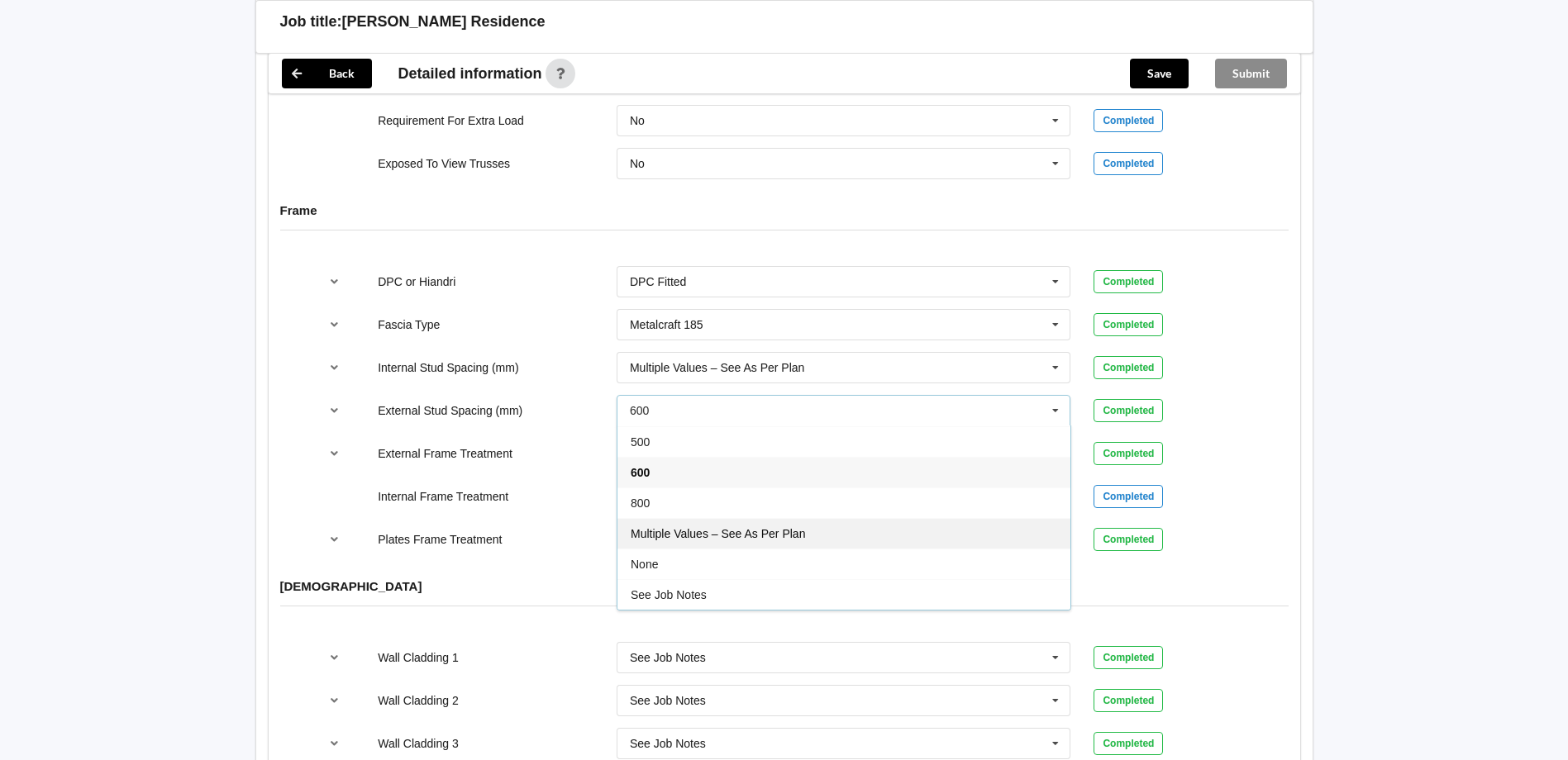
click at [735, 527] on span "Multiple Values – See As Per Plan" at bounding box center [718, 534] width 174 height 14
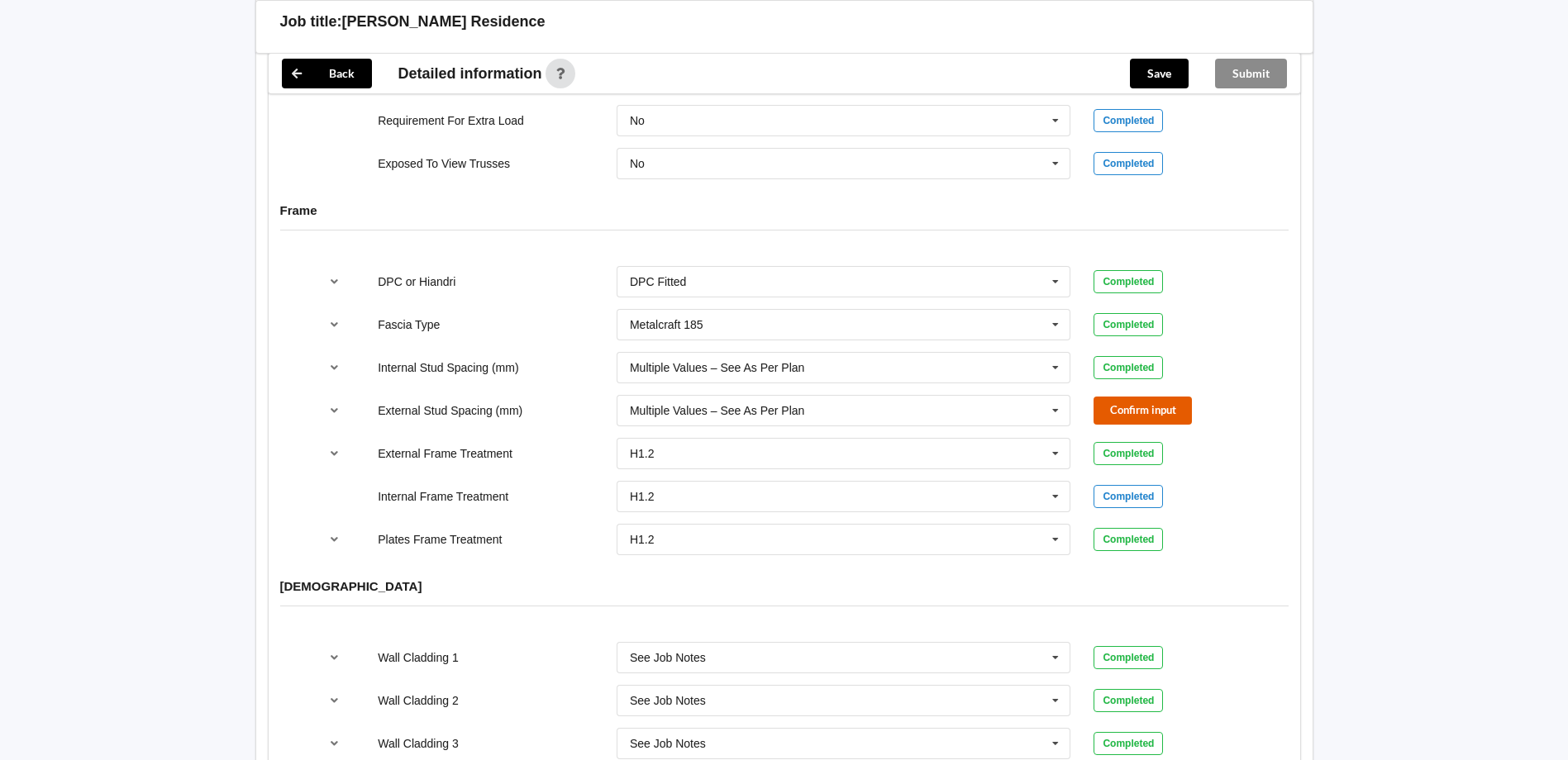
click at [1128, 397] on button "Confirm input" at bounding box center [1142, 411] width 99 height 27
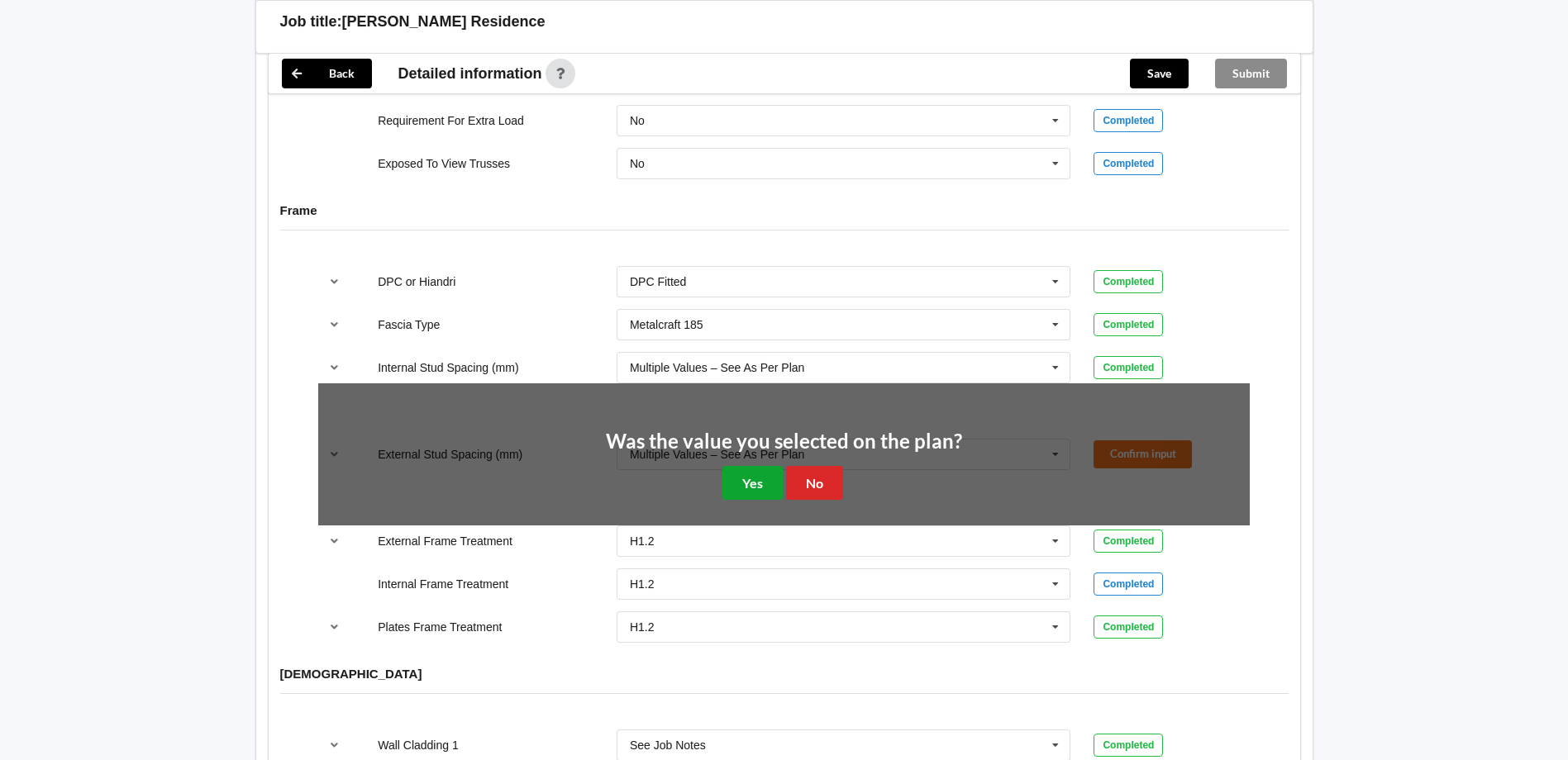
click at [736, 467] on button "Yes" at bounding box center [753, 483] width 61 height 34
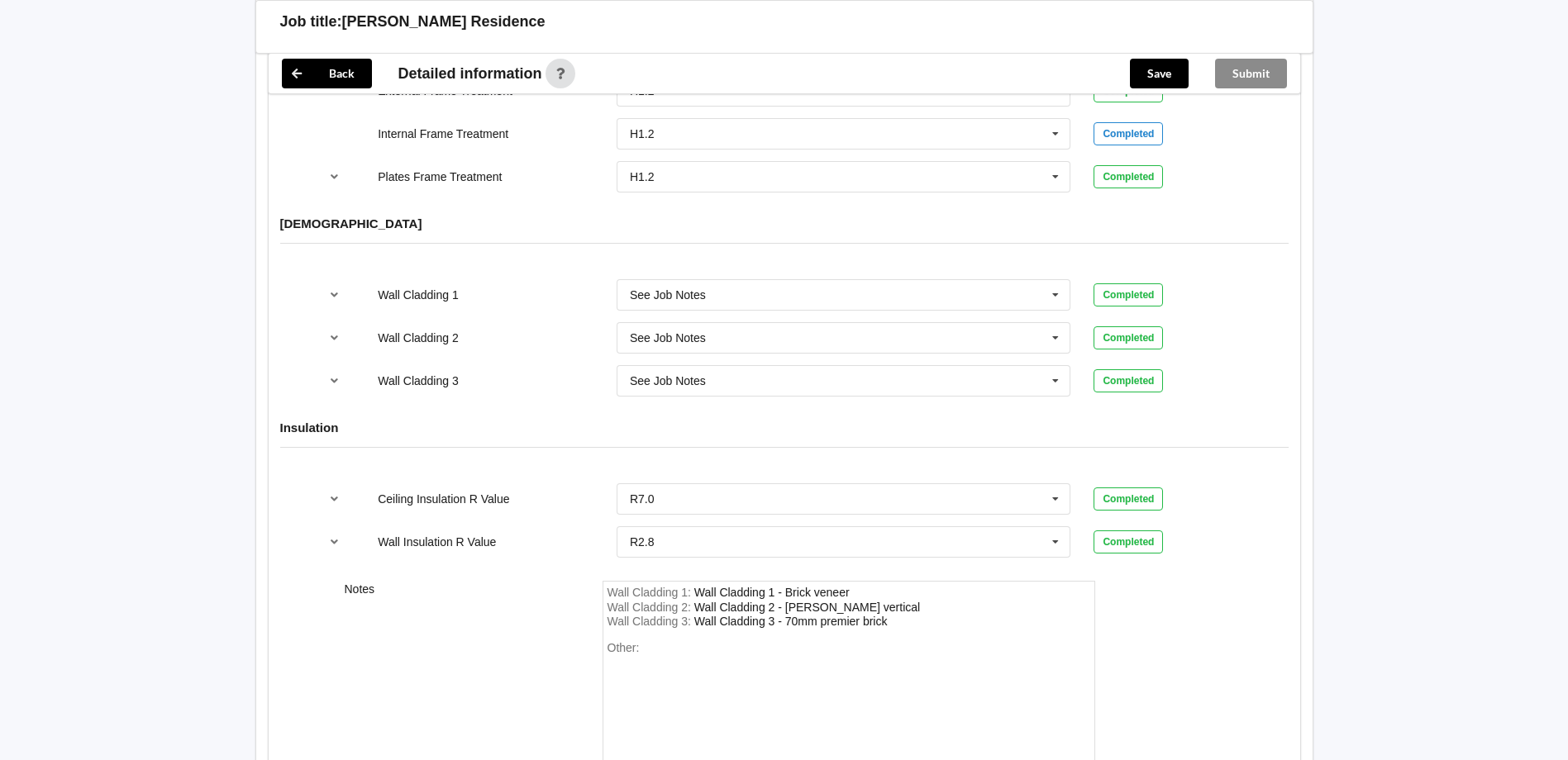
scroll to position [2029, 0]
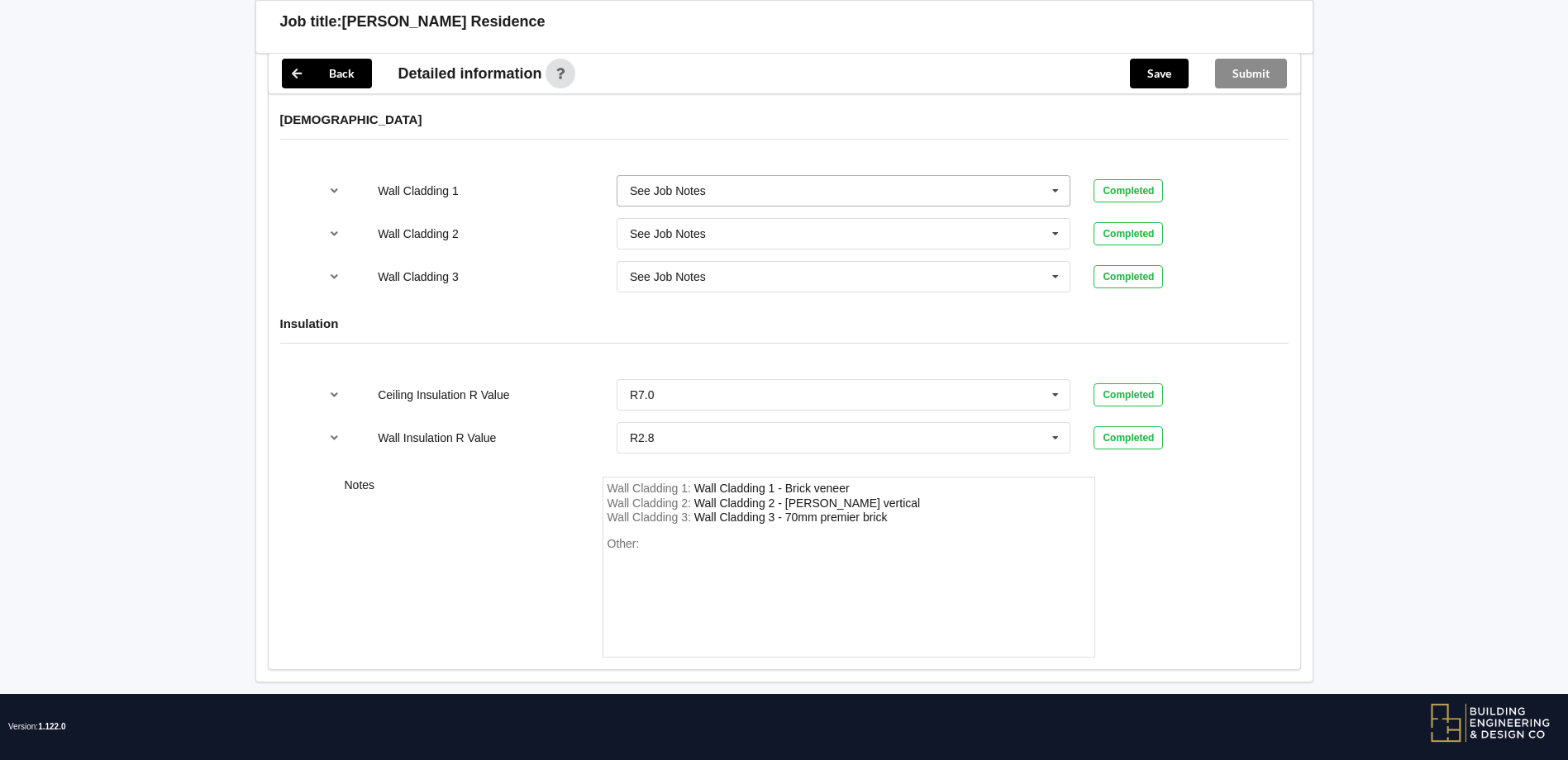
click at [709, 176] on input "text" at bounding box center [844, 191] width 453 height 29
click at [742, 228] on div "Brick 70 Series" at bounding box center [843, 239] width 453 height 30
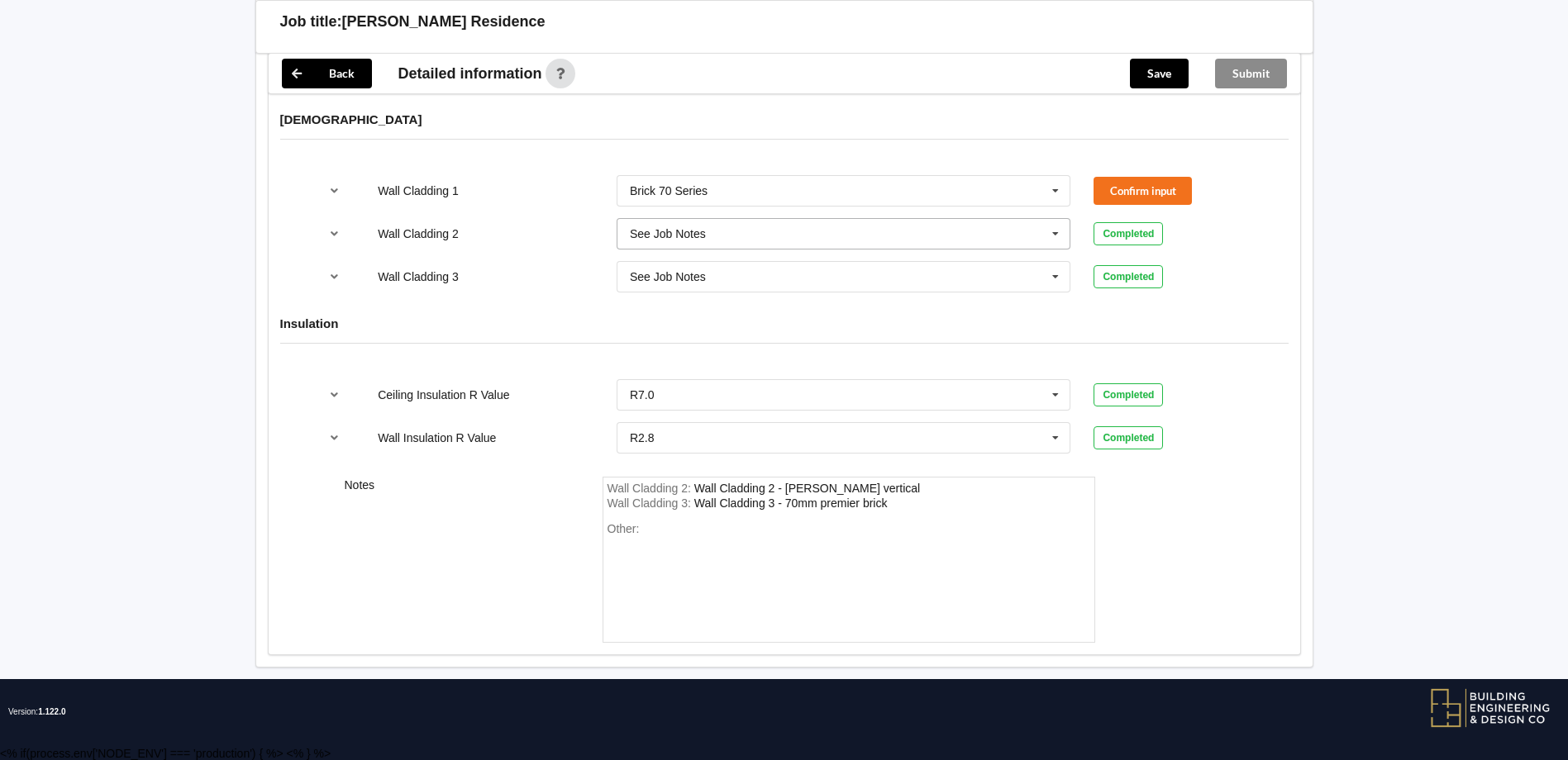
scroll to position [2013, 0]
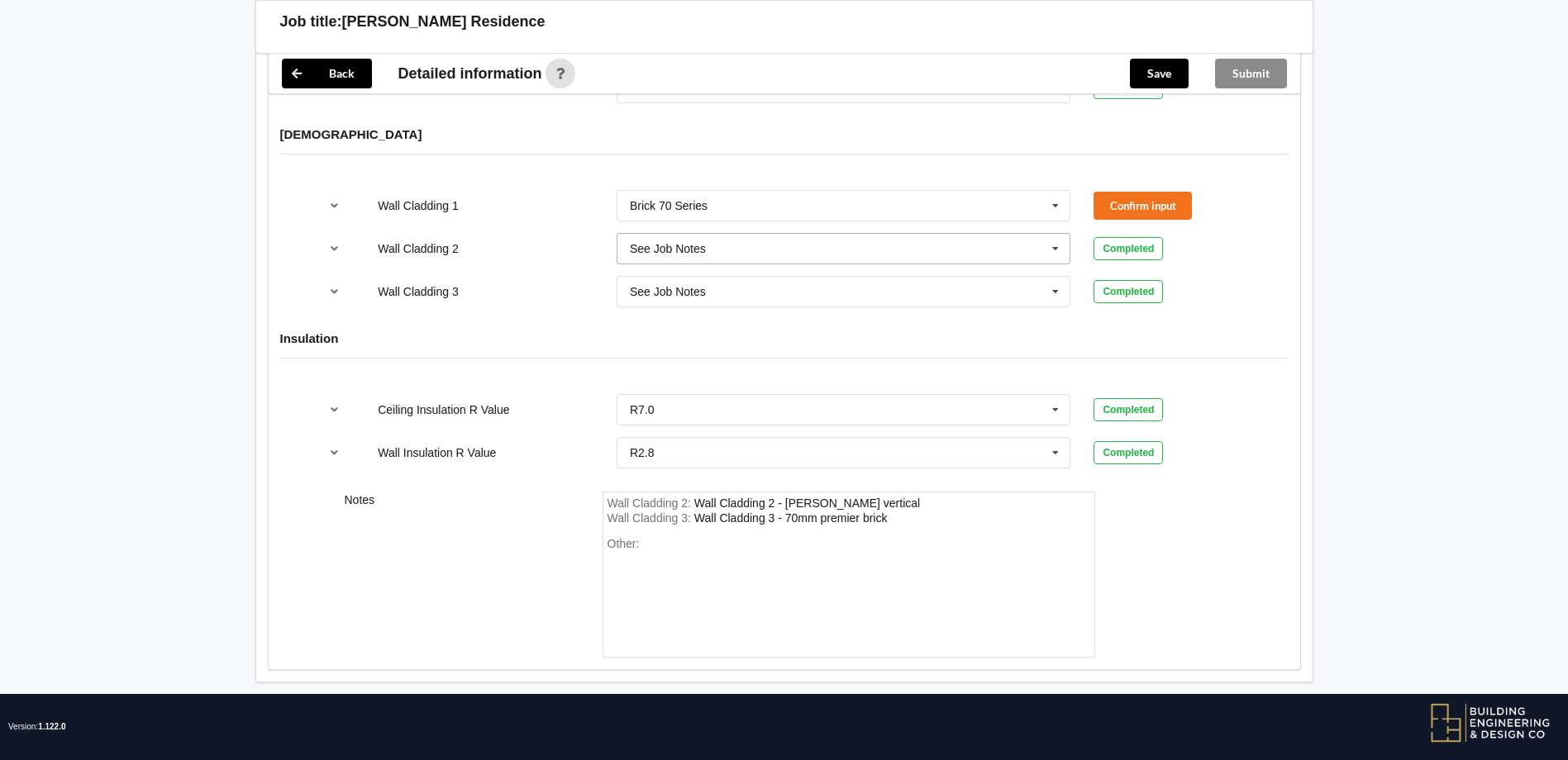
click at [726, 234] on input "text" at bounding box center [844, 248] width 453 height 29
click at [917, 537] on div "Other:" at bounding box center [848, 595] width 482 height 115
click at [952, 277] on input "text" at bounding box center [844, 291] width 453 height 29
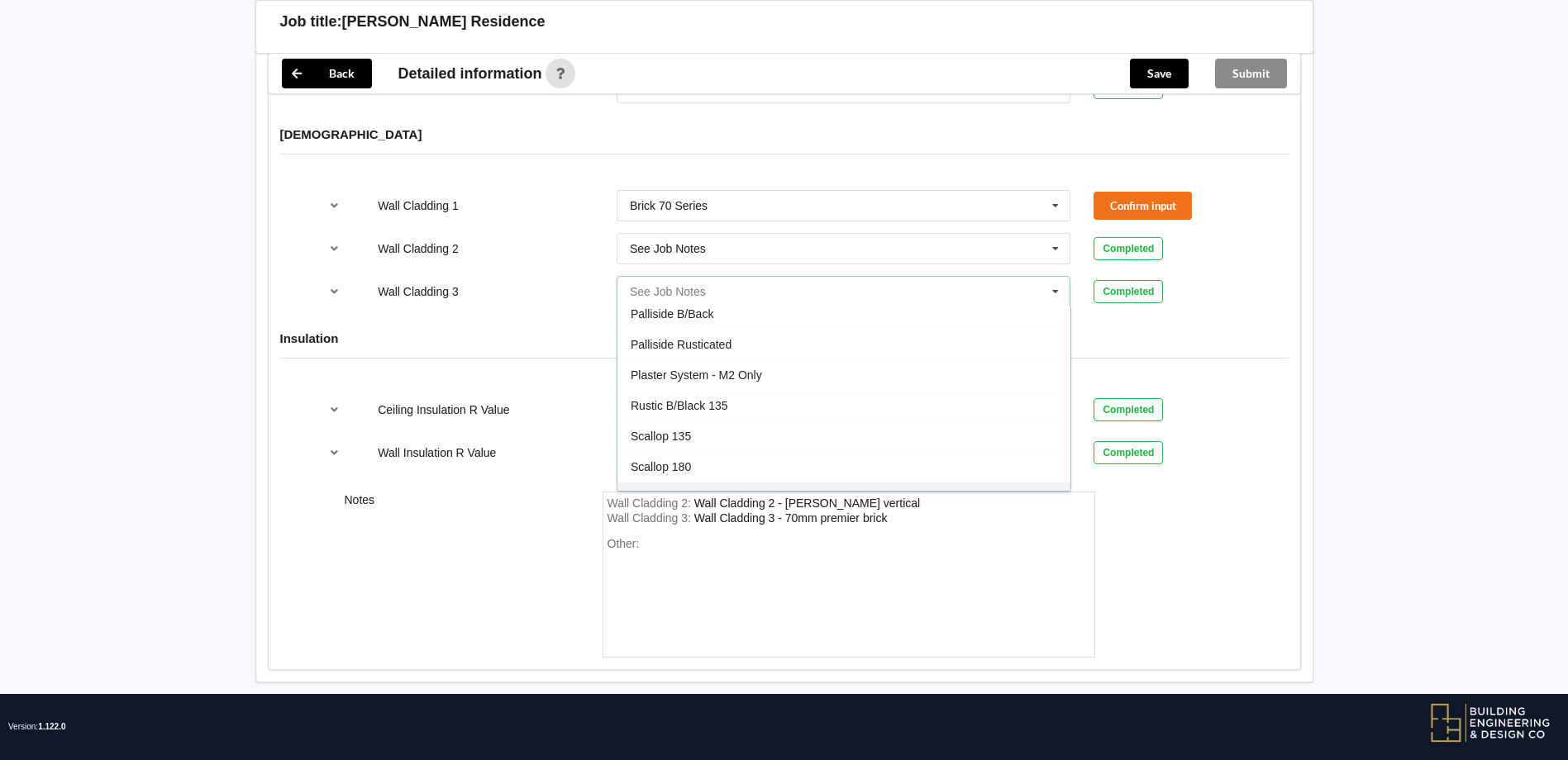
scroll to position [760, 0]
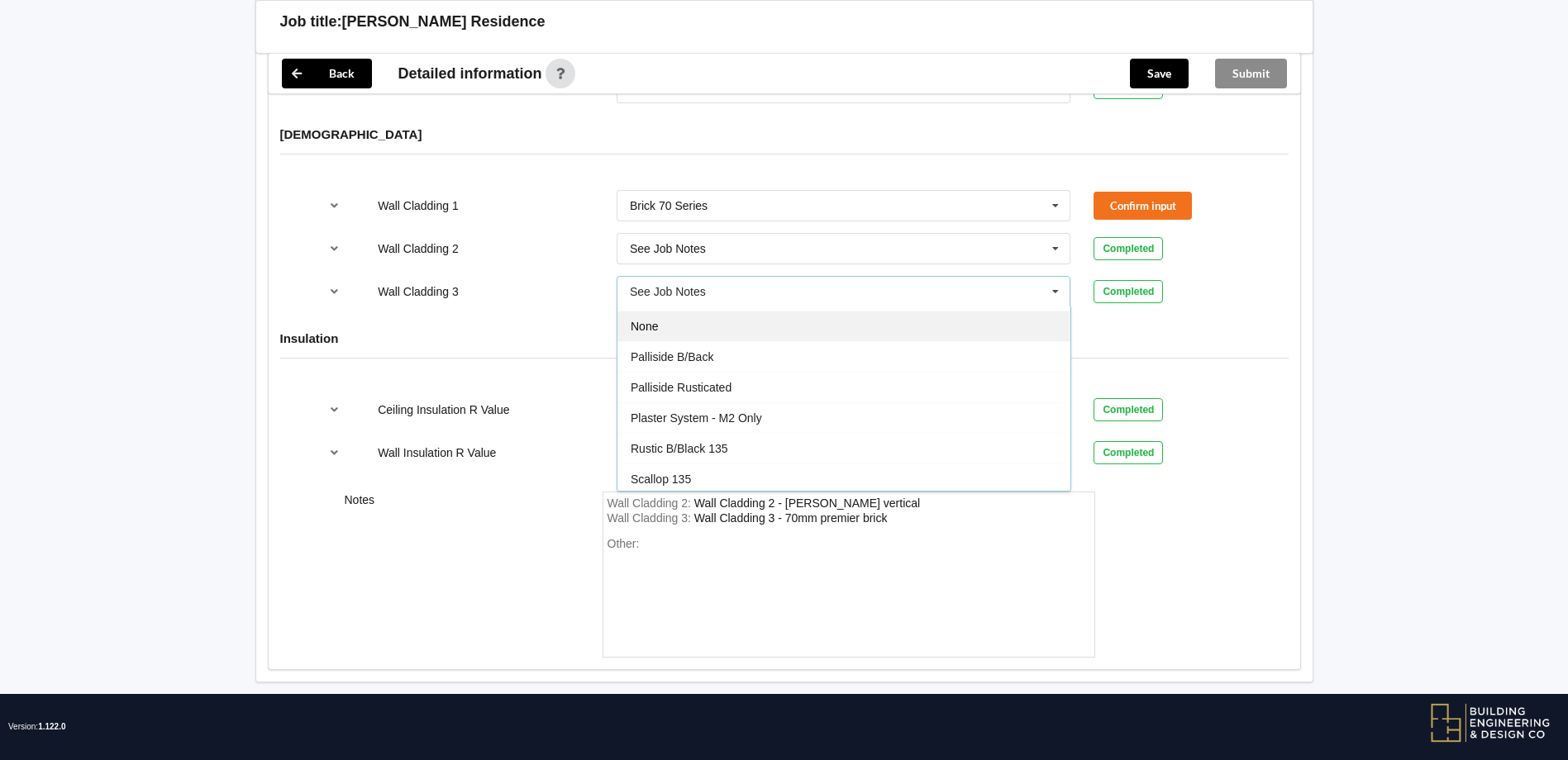
click at [736, 315] on div "None" at bounding box center [843, 326] width 453 height 30
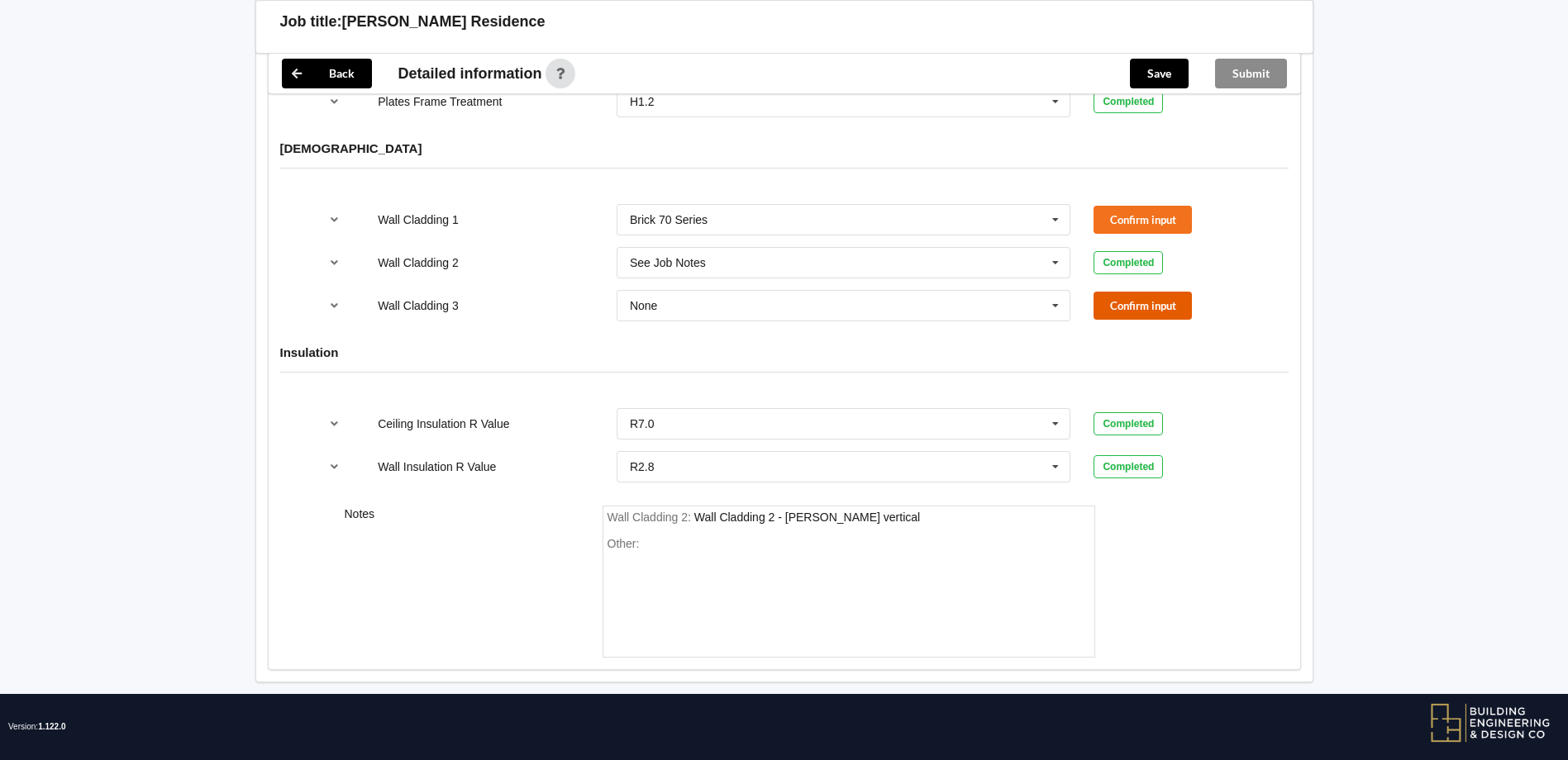
click at [1161, 291] on button "Confirm input" at bounding box center [1142, 305] width 99 height 27
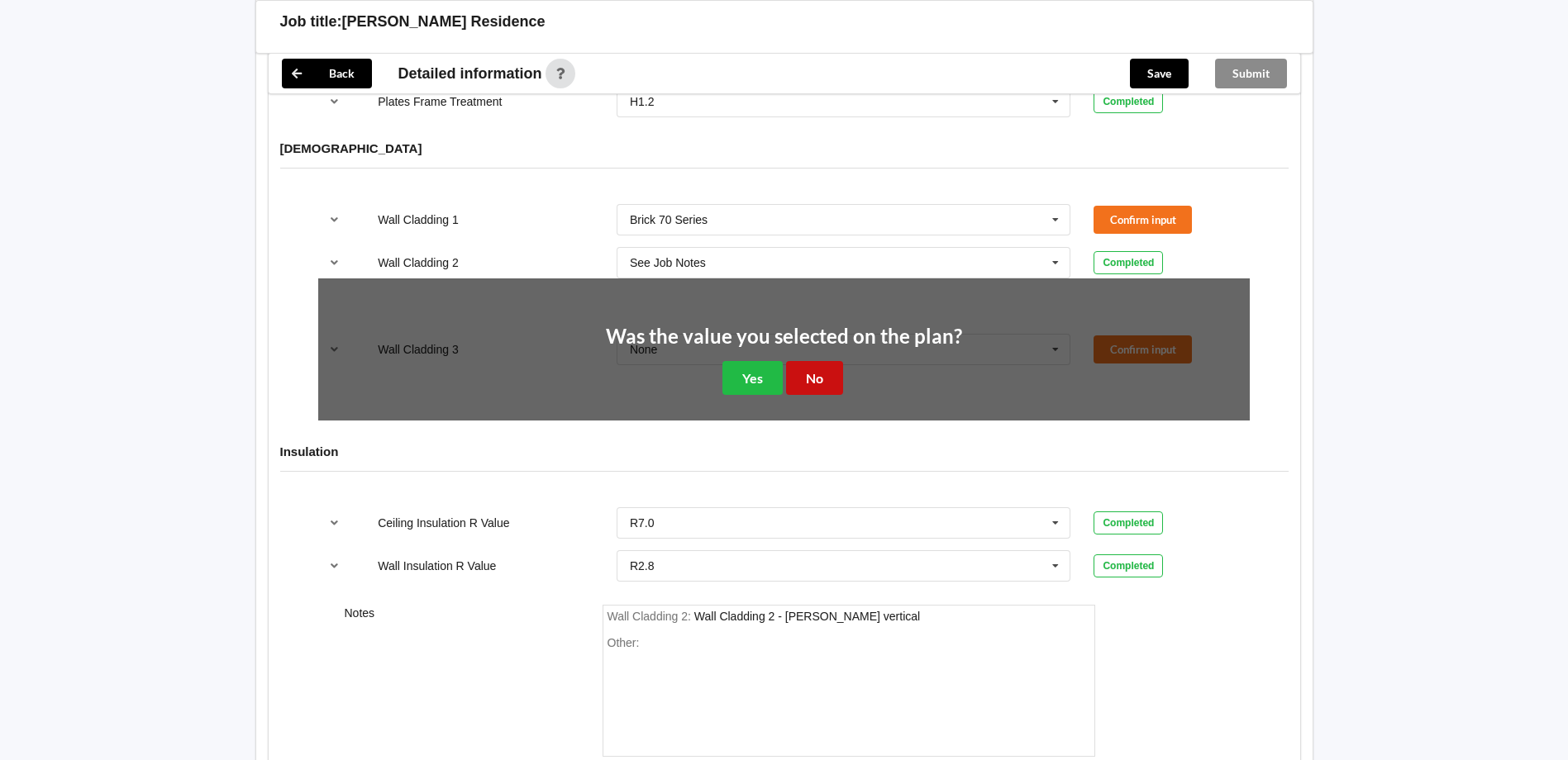
click at [822, 361] on button "No" at bounding box center [815, 378] width 57 height 34
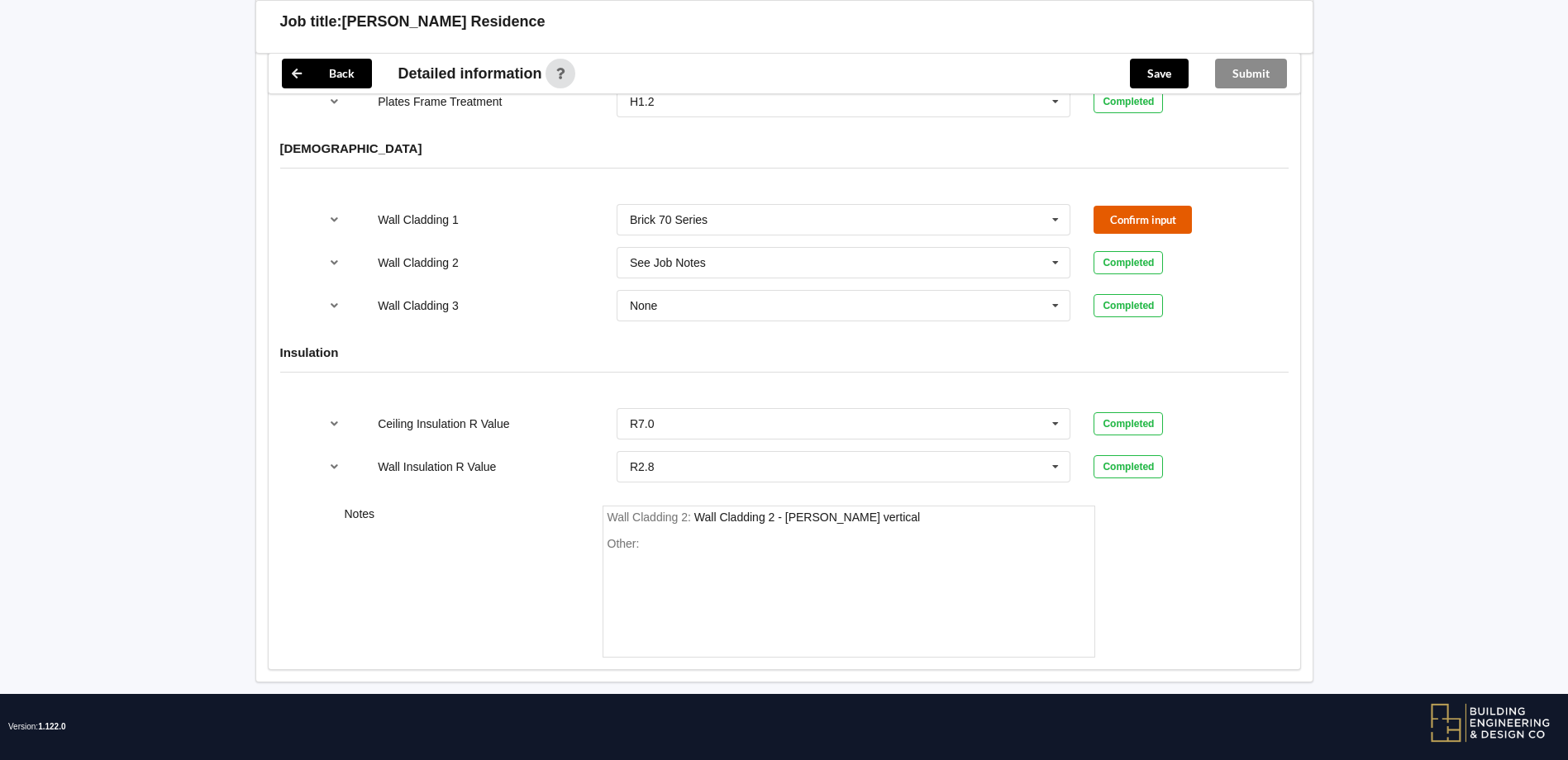
click at [1106, 205] on button "Confirm input" at bounding box center [1142, 219] width 99 height 27
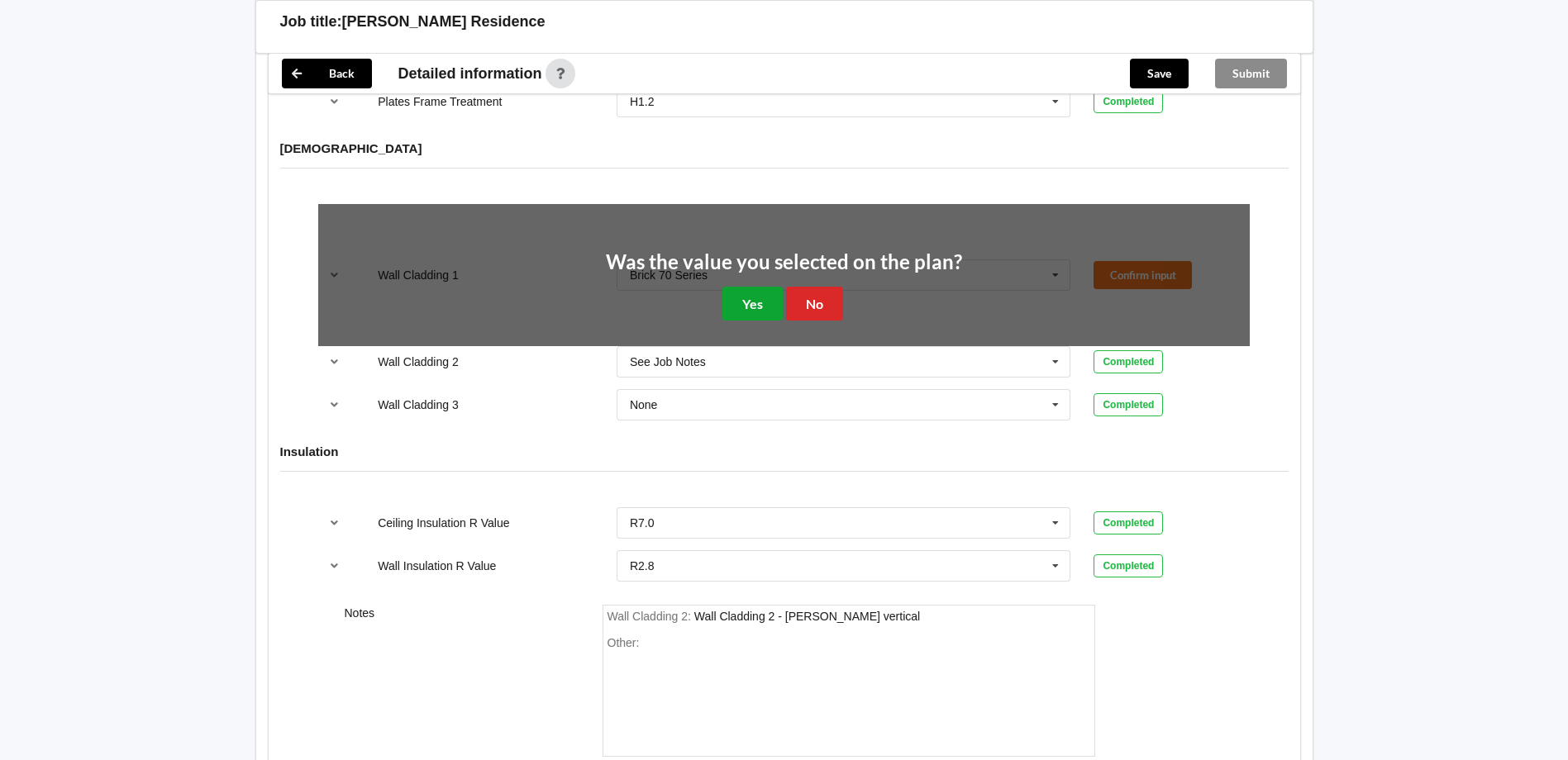
click at [740, 290] on button "Yes" at bounding box center [753, 303] width 61 height 34
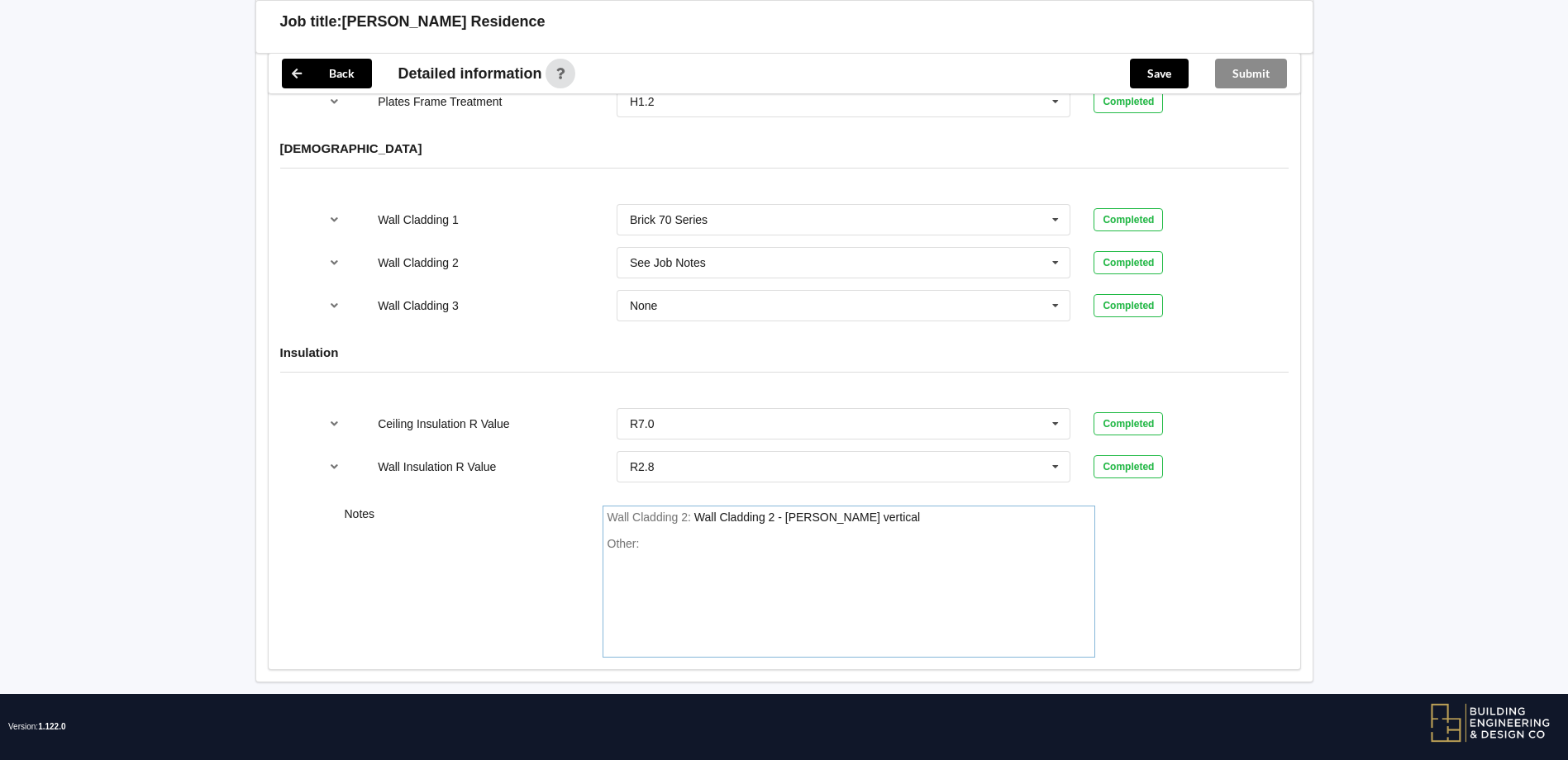
click at [814, 511] on div "Wall Cladding 2 - [PERSON_NAME] vertical" at bounding box center [807, 517] width 226 height 14
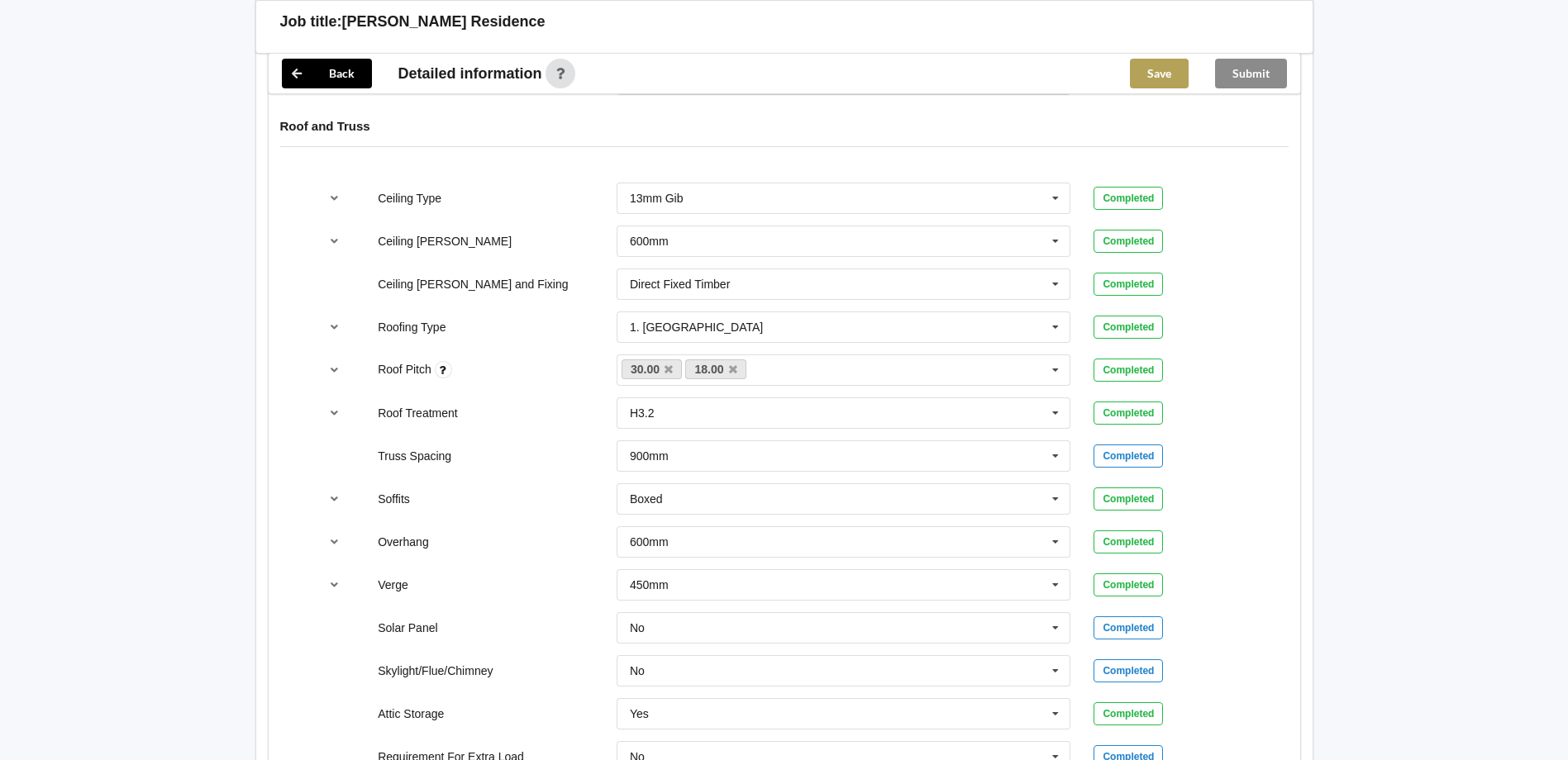
click at [1161, 77] on button "Save" at bounding box center [1159, 73] width 59 height 29
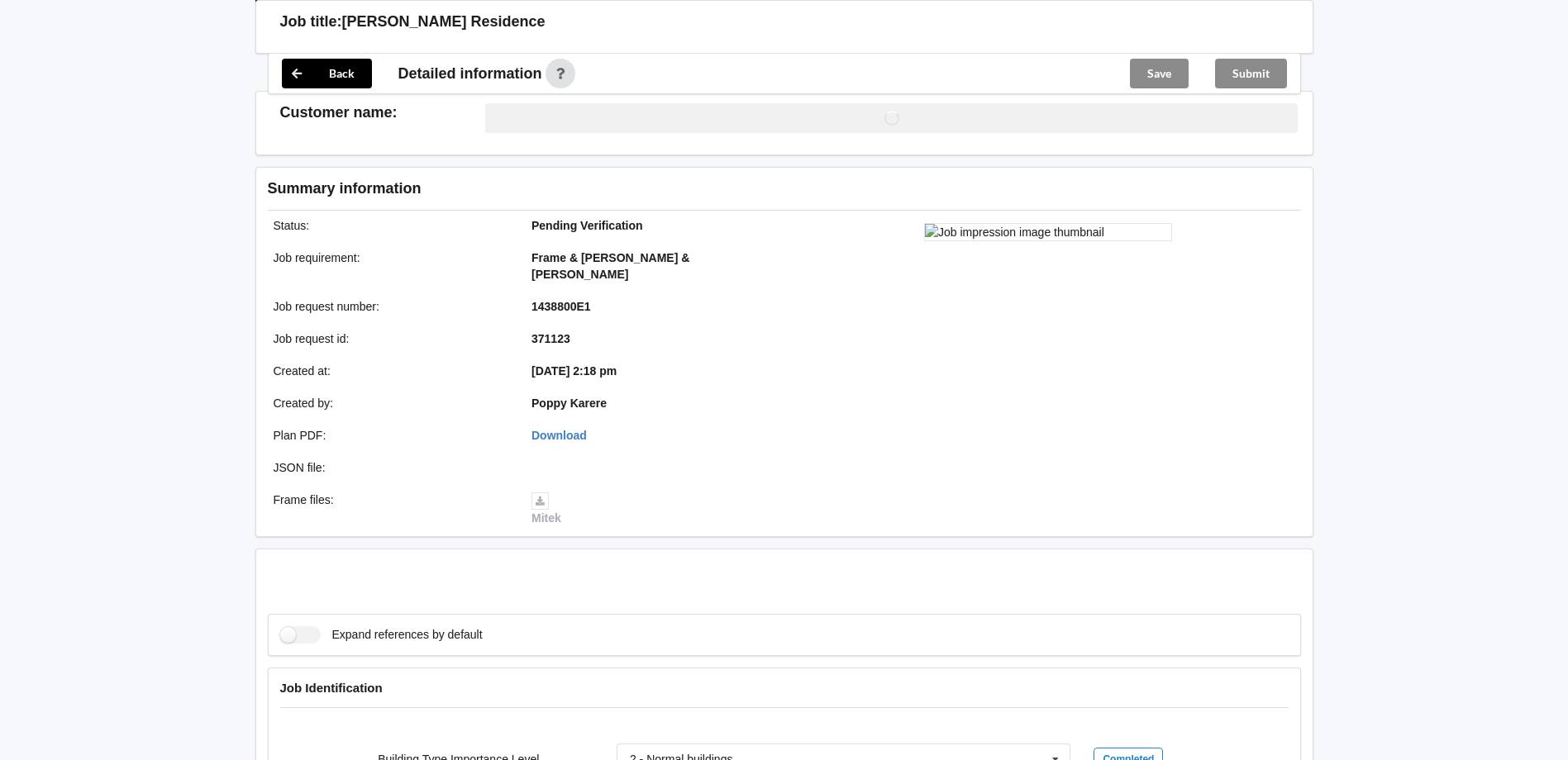
scroll to position [925, 0]
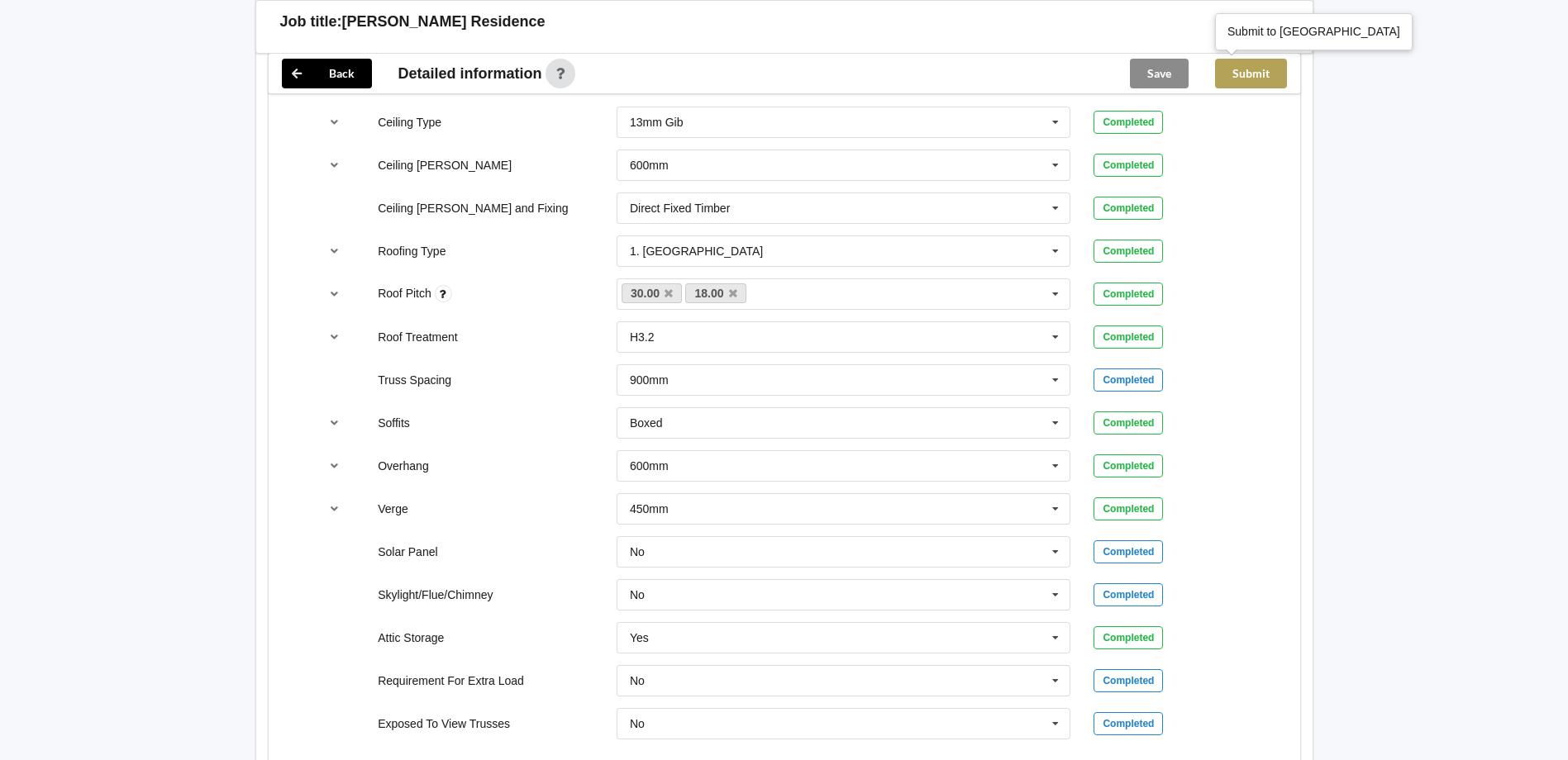
click at [1258, 68] on button "Submit" at bounding box center [1251, 73] width 72 height 29
